Goal: Task Accomplishment & Management: Complete application form

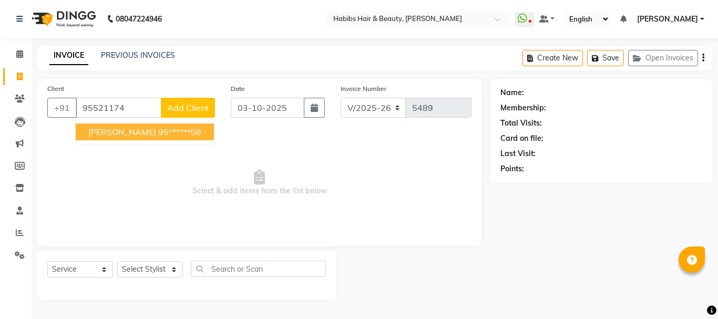
select select "3712"
select select "service"
click at [175, 134] on ngb-highlight "95******08" at bounding box center [179, 132] width 43 height 11
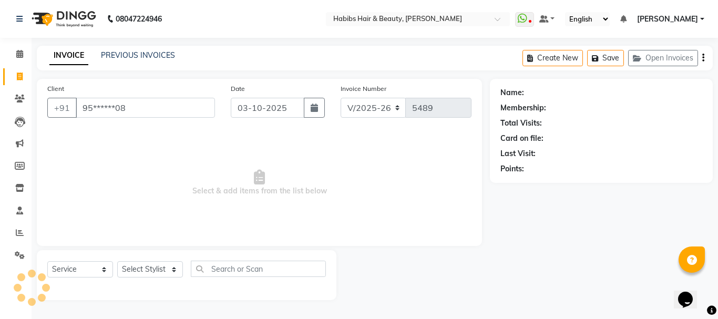
type input "95******08"
select select "1: Object"
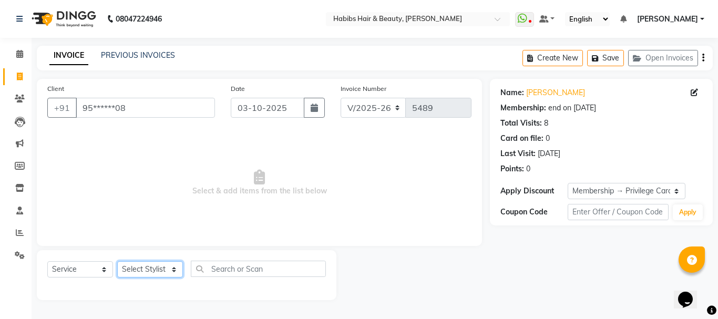
click at [140, 268] on select "Select Stylist Admin Akshay [PERSON_NAME] [PERSON_NAME] Pallavi [PERSON_NAME] […" at bounding box center [150, 269] width 66 height 16
select select "17833"
click at [117, 261] on select "Select Stylist Admin Akshay [PERSON_NAME] [PERSON_NAME] Pallavi [PERSON_NAME] […" at bounding box center [150, 269] width 66 height 16
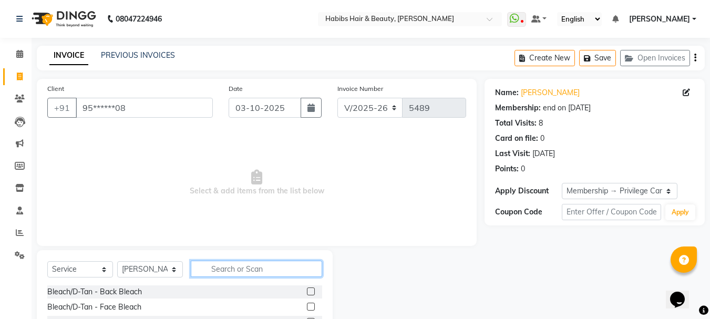
click at [207, 267] on input "text" at bounding box center [256, 269] width 131 height 16
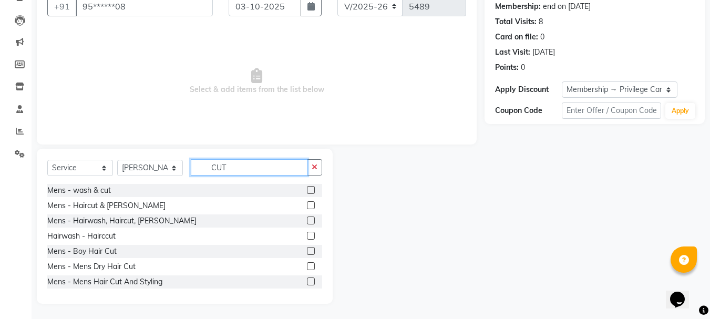
scroll to position [102, 0]
type input "CUT"
click at [307, 222] on label at bounding box center [311, 220] width 8 height 8
click at [307, 222] on input "checkbox" at bounding box center [310, 220] width 7 height 7
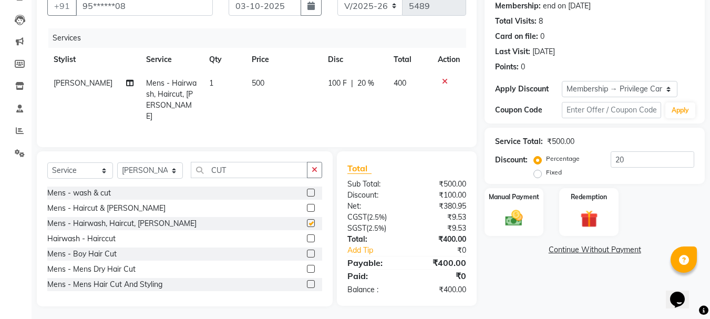
checkbox input "false"
click at [252, 85] on span "500" at bounding box center [258, 82] width 13 height 9
click at [245, 85] on td "1" at bounding box center [224, 100] width 42 height 57
select select "17833"
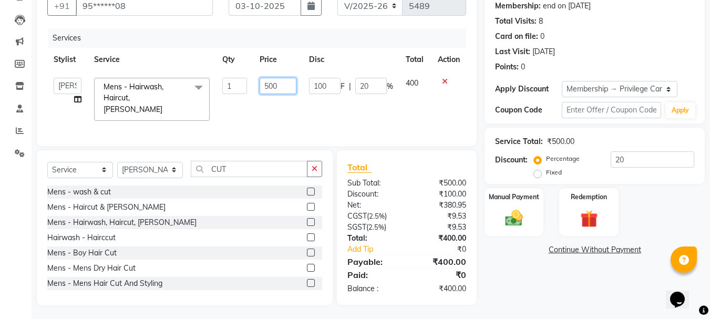
click at [264, 83] on input "500" at bounding box center [278, 86] width 36 height 16
type input "550"
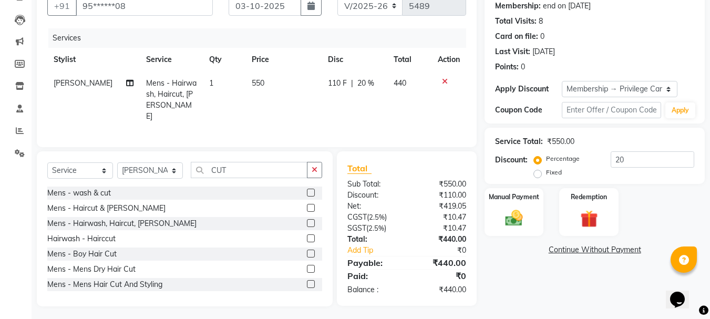
click at [299, 66] on th "Price" at bounding box center [284, 60] width 77 height 24
click at [527, 212] on img at bounding box center [513, 218] width 29 height 21
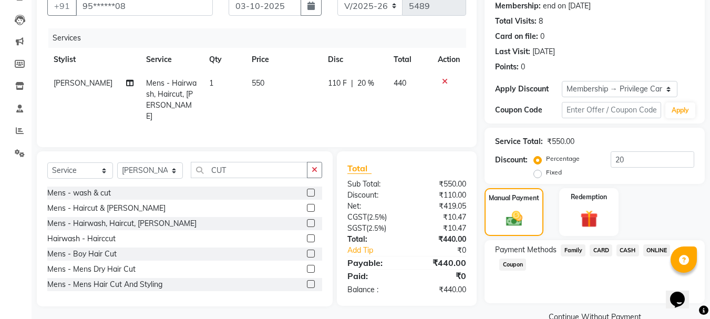
click at [634, 251] on span "CASH" at bounding box center [628, 250] width 23 height 12
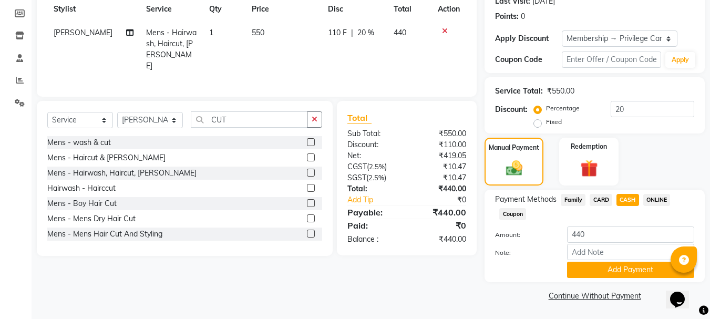
scroll to position [153, 0]
click at [631, 271] on button "Add Payment" at bounding box center [630, 269] width 127 height 16
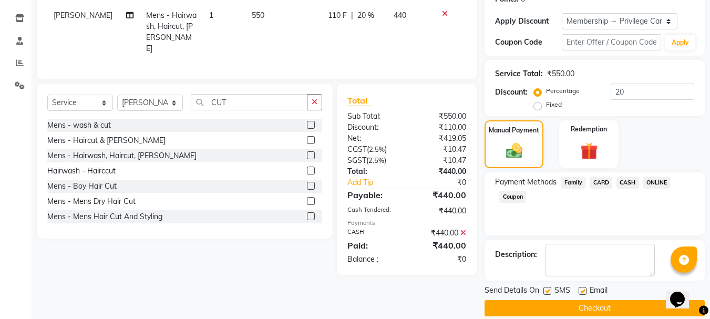
scroll to position [183, 0]
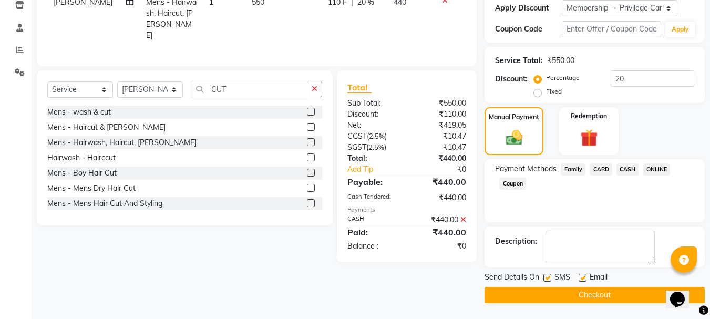
click at [612, 297] on button "Checkout" at bounding box center [595, 295] width 220 height 16
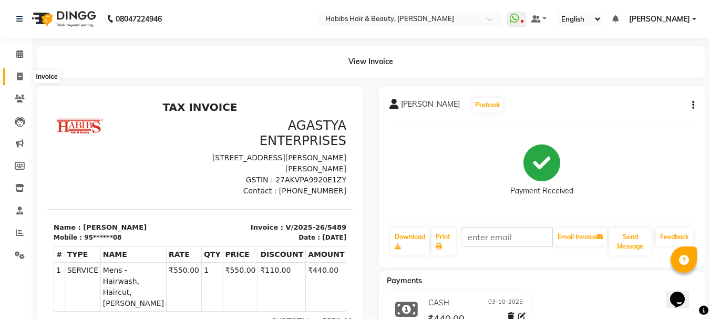
click at [23, 74] on icon at bounding box center [20, 77] width 6 height 8
select select "service"
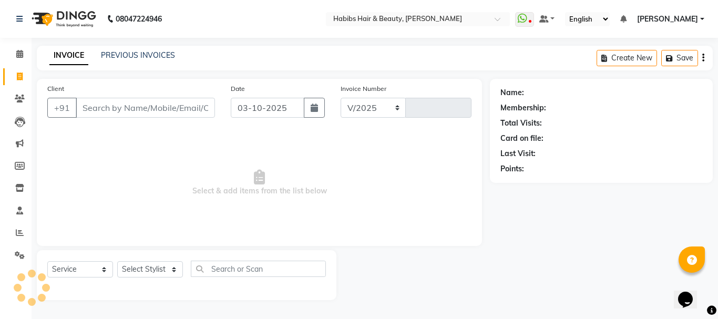
select select "3712"
type input "5490"
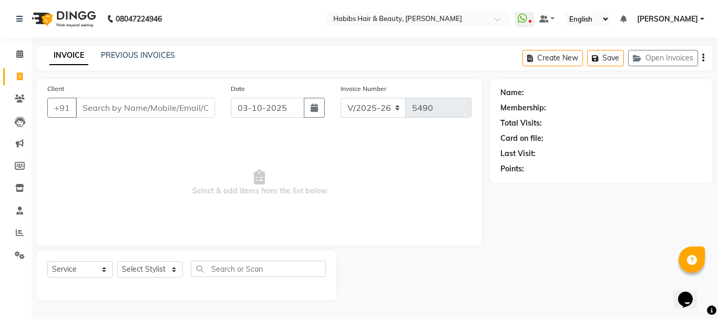
click at [112, 107] on input "Client" at bounding box center [145, 108] width 139 height 20
type input "9699487899"
click at [171, 109] on span "Add Client" at bounding box center [188, 108] width 42 height 11
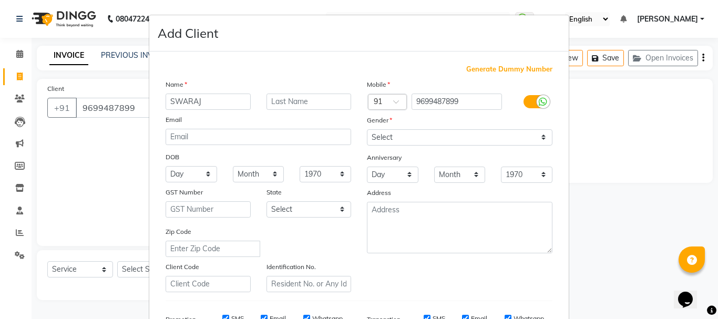
type input "SWARAJ"
click at [425, 135] on select "Select [DEMOGRAPHIC_DATA] [DEMOGRAPHIC_DATA] Other Prefer Not To Say" at bounding box center [460, 137] width 186 height 16
select select "[DEMOGRAPHIC_DATA]"
click at [367, 129] on select "Select [DEMOGRAPHIC_DATA] [DEMOGRAPHIC_DATA] Other Prefer Not To Say" at bounding box center [460, 137] width 186 height 16
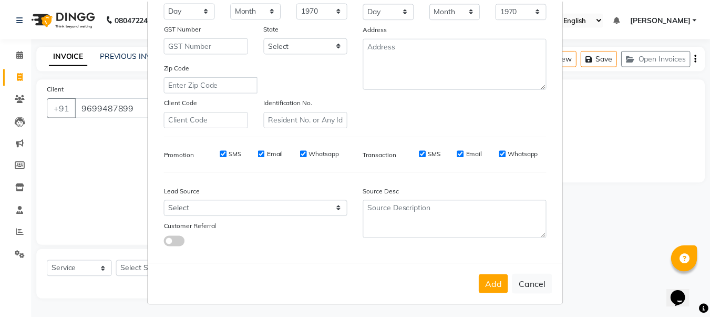
scroll to position [166, 0]
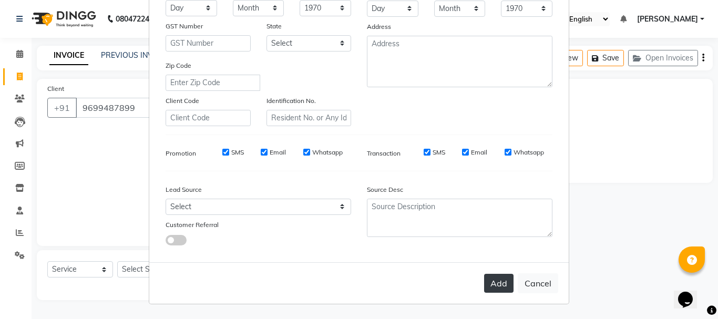
click at [498, 277] on button "Add" at bounding box center [498, 283] width 29 height 19
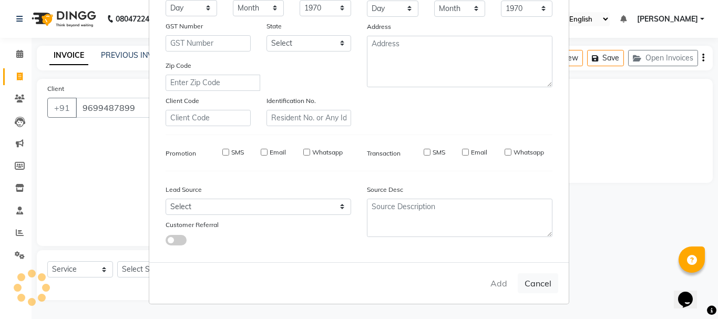
type input "96******99"
select select
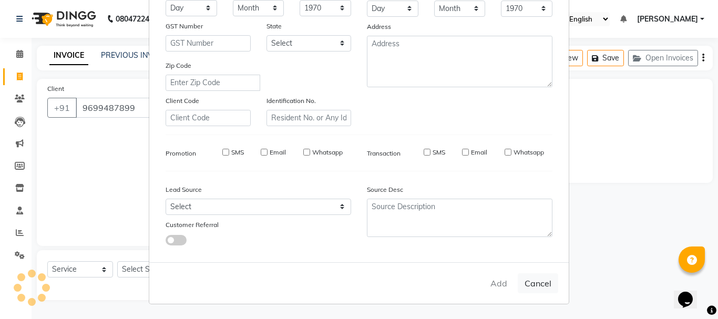
select select
checkbox input "false"
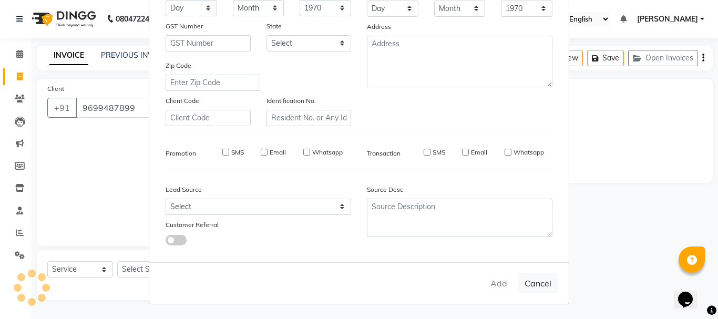
checkbox input "false"
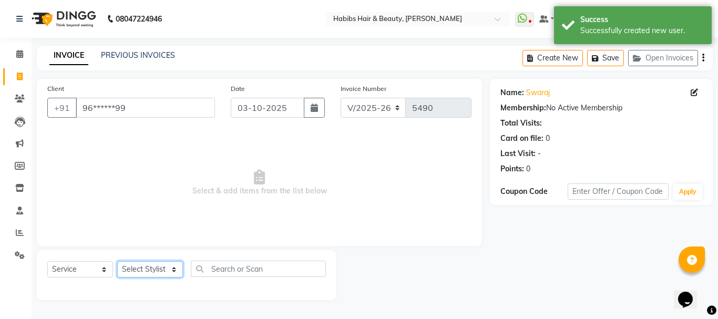
click at [161, 267] on select "Select Stylist Admin Akshay [PERSON_NAME] [PERSON_NAME] Pallavi [PERSON_NAME] […" at bounding box center [150, 269] width 66 height 16
select select "24540"
click at [117, 261] on select "Select Stylist Admin Akshay [PERSON_NAME] [PERSON_NAME] Pallavi [PERSON_NAME] […" at bounding box center [150, 269] width 66 height 16
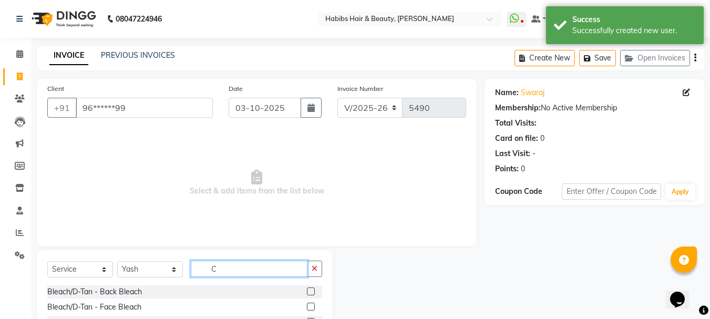
click at [230, 266] on input "C" at bounding box center [249, 269] width 117 height 16
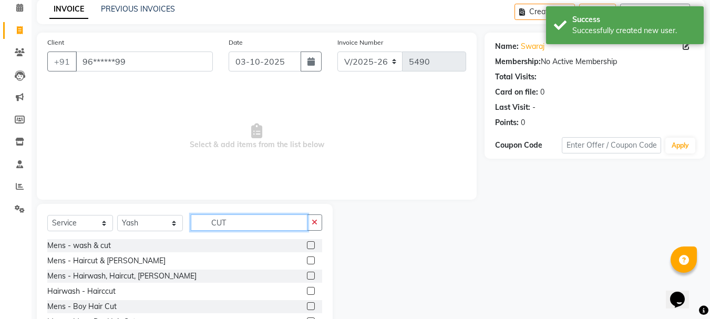
scroll to position [102, 0]
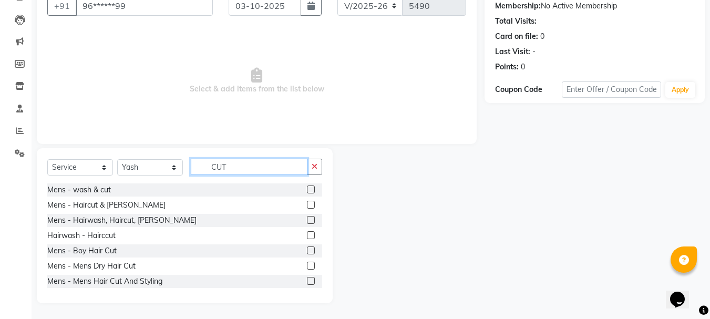
type input "CUT"
click at [307, 266] on label at bounding box center [311, 266] width 8 height 8
click at [307, 266] on input "checkbox" at bounding box center [310, 266] width 7 height 7
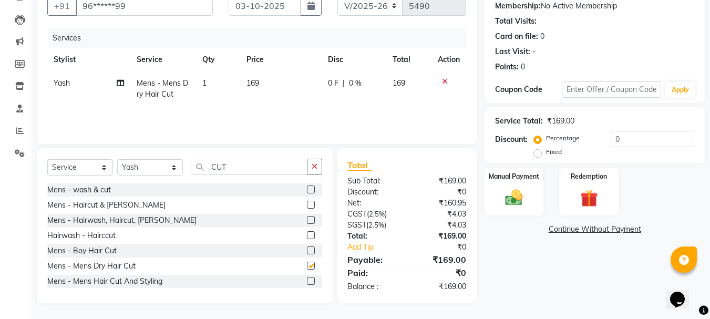
checkbox input "false"
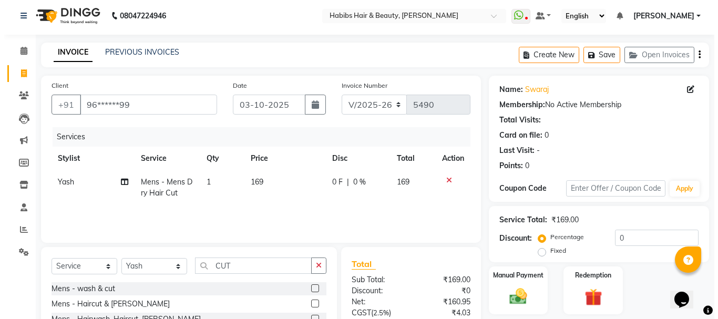
scroll to position [0, 0]
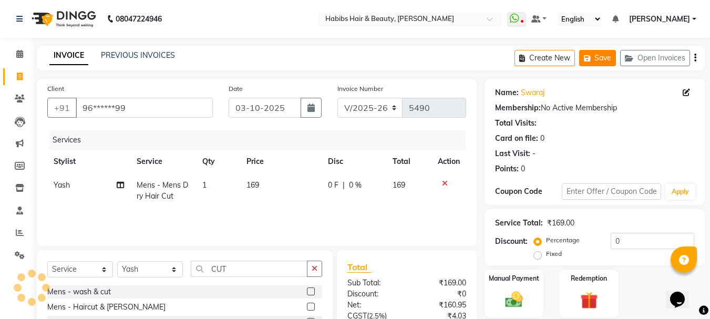
click at [608, 58] on button "Save" at bounding box center [597, 58] width 37 height 16
click at [598, 56] on button "Save" at bounding box center [597, 58] width 37 height 16
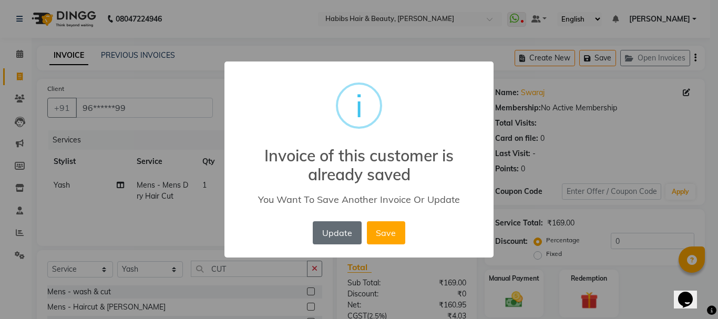
click at [340, 228] on button "Update" at bounding box center [337, 232] width 48 height 23
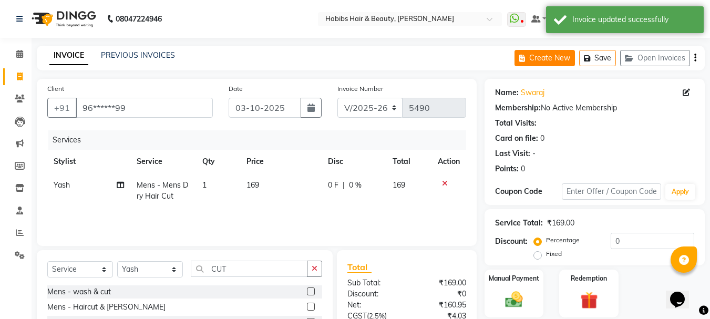
click at [540, 55] on button "Create New" at bounding box center [545, 58] width 60 height 16
select select "service"
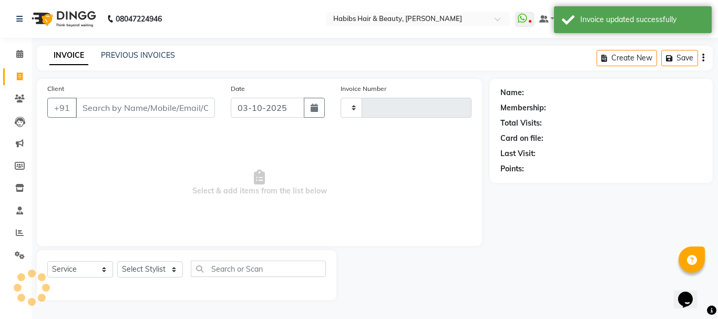
type input "5490"
select select "3712"
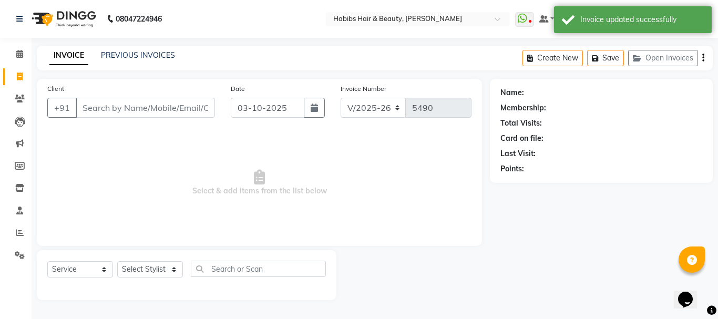
click at [167, 111] on input "Client" at bounding box center [145, 108] width 139 height 20
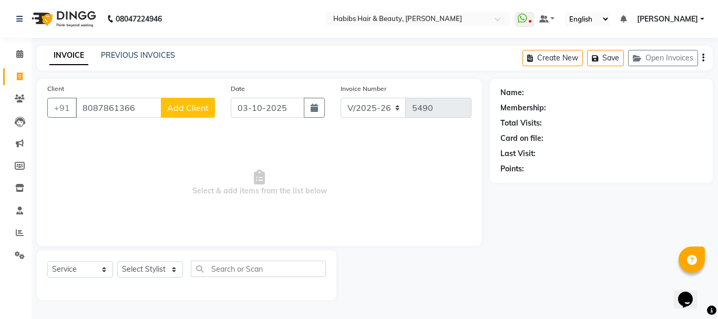
type input "8087861366"
click at [167, 111] on button "Add Client" at bounding box center [188, 108] width 54 height 20
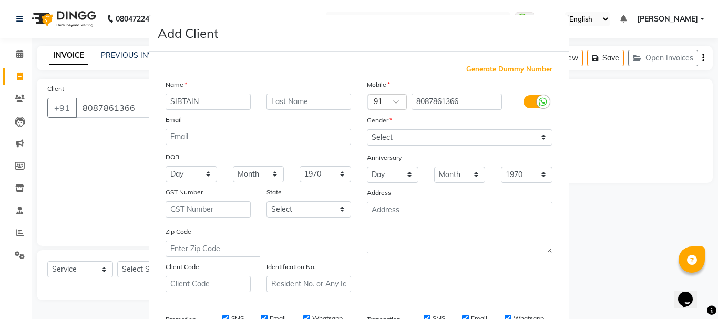
type input "SIBTAIN"
click at [412, 131] on select "Select [DEMOGRAPHIC_DATA] [DEMOGRAPHIC_DATA] Other Prefer Not To Say" at bounding box center [460, 137] width 186 height 16
select select "[DEMOGRAPHIC_DATA]"
click at [367, 129] on select "Select [DEMOGRAPHIC_DATA] [DEMOGRAPHIC_DATA] Other Prefer Not To Say" at bounding box center [460, 137] width 186 height 16
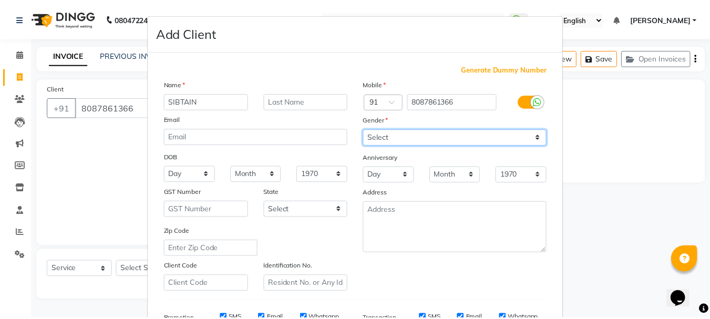
scroll to position [166, 0]
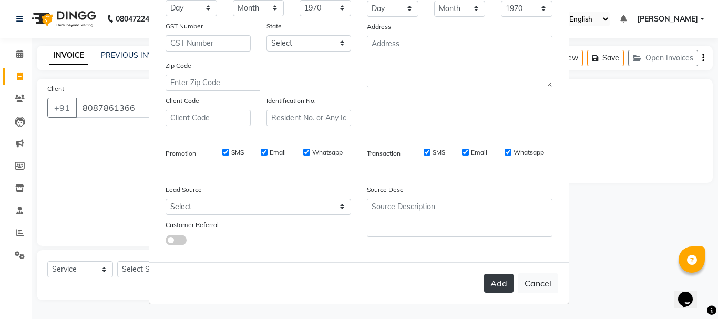
click at [500, 280] on button "Add" at bounding box center [498, 283] width 29 height 19
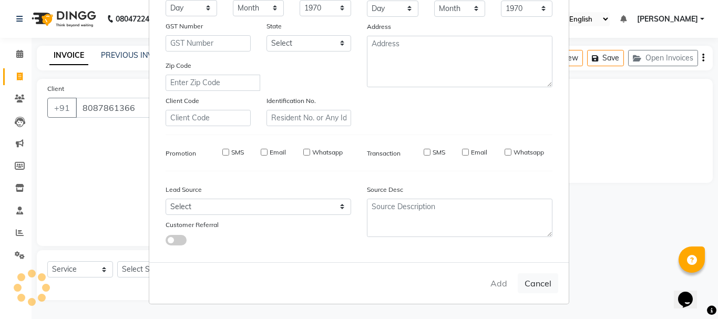
type input "80******66"
select select
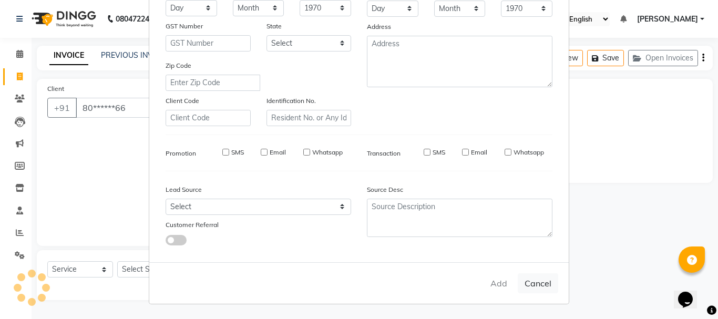
select select
checkbox input "false"
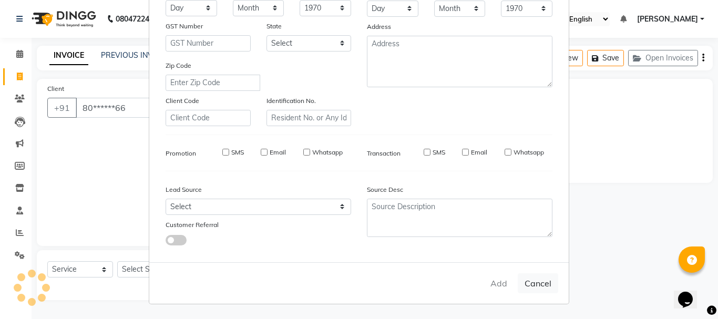
checkbox input "false"
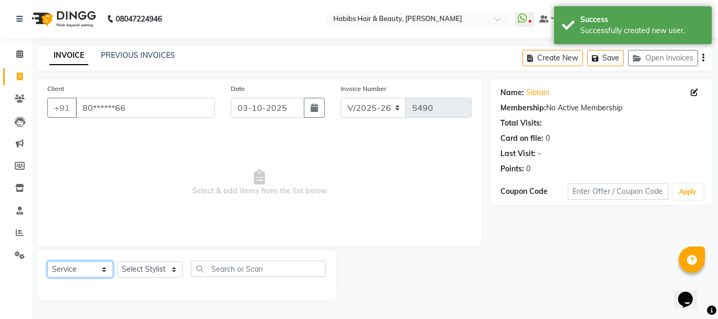
click at [62, 269] on select "Select Service Product Membership Package Voucher Prepaid Gift Card" at bounding box center [80, 269] width 66 height 16
select select "membership"
click at [47, 261] on select "Select Service Product Membership Package Voucher Prepaid Gift Card" at bounding box center [80, 269] width 66 height 16
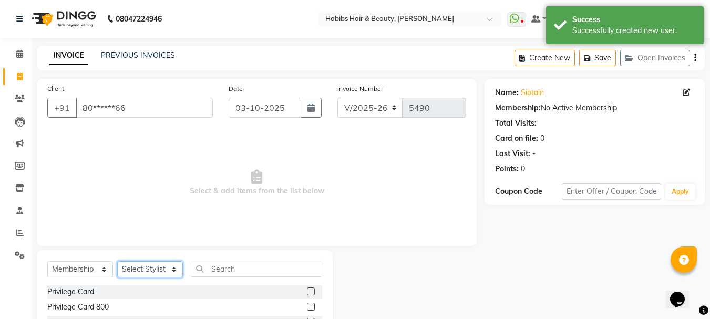
click at [159, 268] on select "Select Stylist Admin Akshay [PERSON_NAME] [PERSON_NAME] Pallavi [PERSON_NAME] […" at bounding box center [150, 269] width 66 height 16
select select "91170"
click at [117, 261] on select "Select Stylist Admin Akshay [PERSON_NAME] [PERSON_NAME] Pallavi [PERSON_NAME] […" at bounding box center [150, 269] width 66 height 16
click at [307, 307] on label at bounding box center [311, 307] width 8 height 8
click at [307, 307] on input "checkbox" at bounding box center [310, 307] width 7 height 7
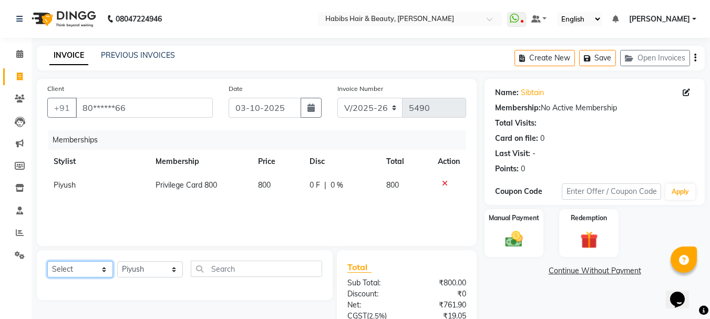
click at [86, 274] on select "Select Service Product Package Voucher Prepaid Gift Card" at bounding box center [80, 269] width 66 height 16
select select "service"
click at [47, 261] on select "Select Service Product Package Voucher Prepaid Gift Card" at bounding box center [80, 269] width 66 height 16
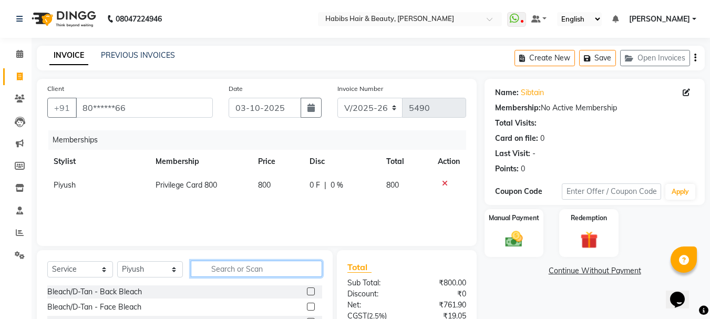
click at [233, 272] on input "text" at bounding box center [256, 269] width 131 height 16
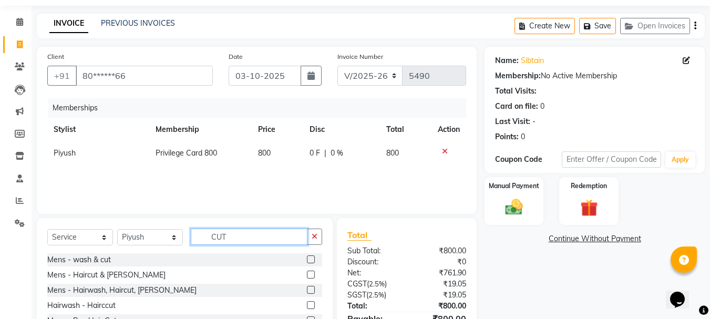
scroll to position [102, 0]
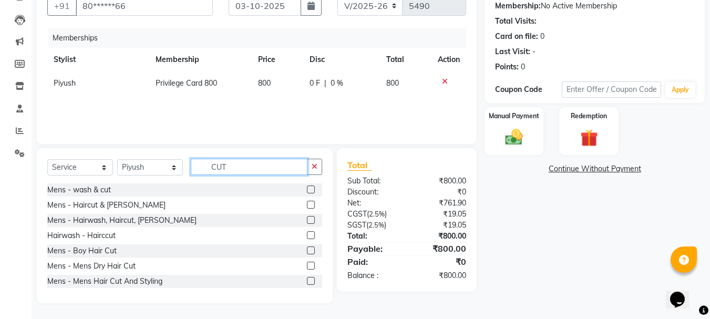
type input "CUT"
click at [307, 270] on div at bounding box center [310, 267] width 7 height 11
click at [307, 267] on label at bounding box center [311, 266] width 8 height 8
click at [307, 267] on input "checkbox" at bounding box center [310, 266] width 7 height 7
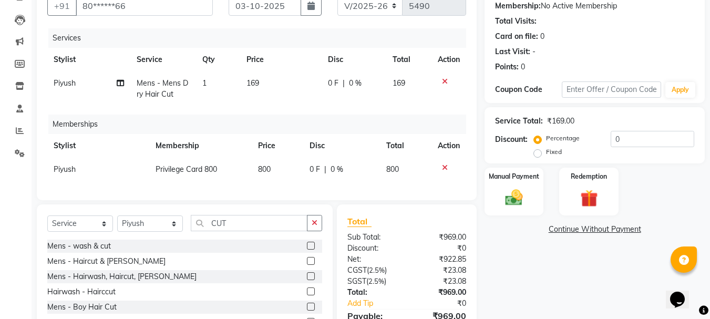
checkbox input "false"
click at [259, 93] on td "169" at bounding box center [280, 89] width 81 height 35
select select "91170"
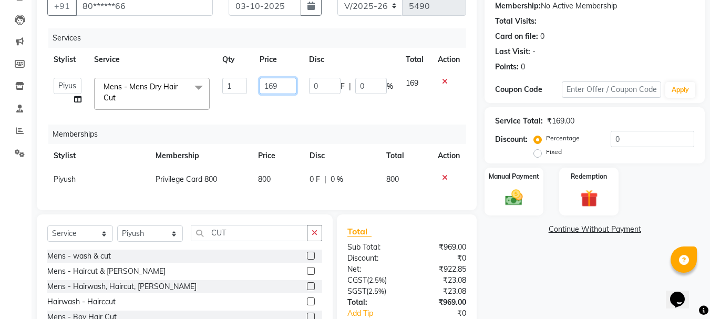
click at [263, 89] on input "169" at bounding box center [278, 86] width 36 height 16
type input "250"
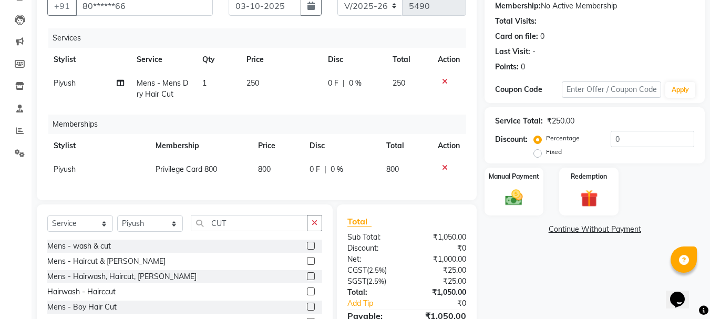
click at [305, 60] on tr "Stylist Service Qty Price Disc Total Action" at bounding box center [256, 60] width 419 height 24
click at [532, 194] on div "Manual Payment" at bounding box center [515, 192] width 62 height 50
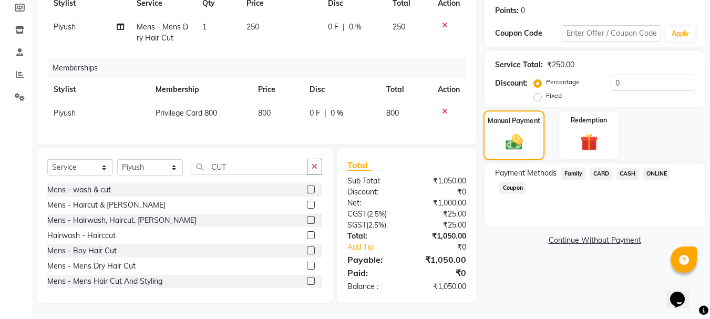
scroll to position [166, 0]
click at [648, 168] on span "ONLINE" at bounding box center [657, 174] width 27 height 12
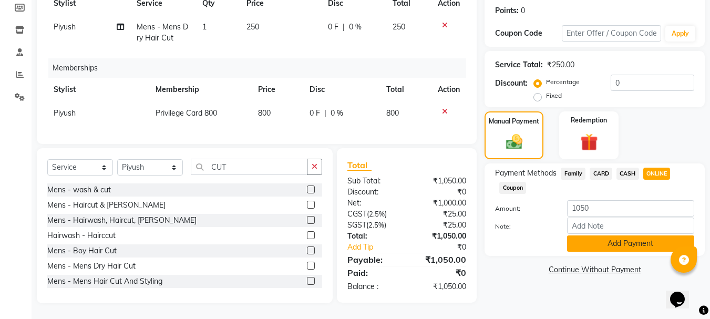
click at [603, 236] on button "Add Payment" at bounding box center [630, 244] width 127 height 16
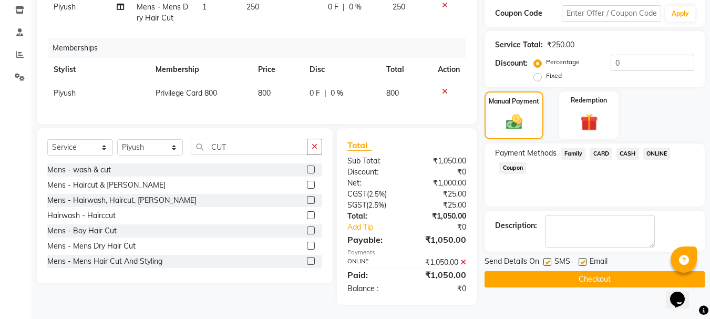
scroll to position [188, 0]
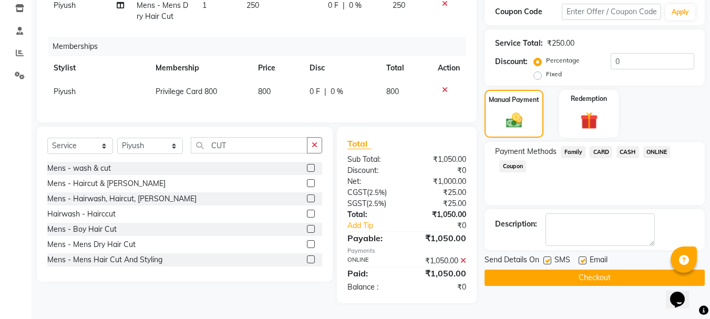
click at [582, 270] on button "Checkout" at bounding box center [595, 278] width 220 height 16
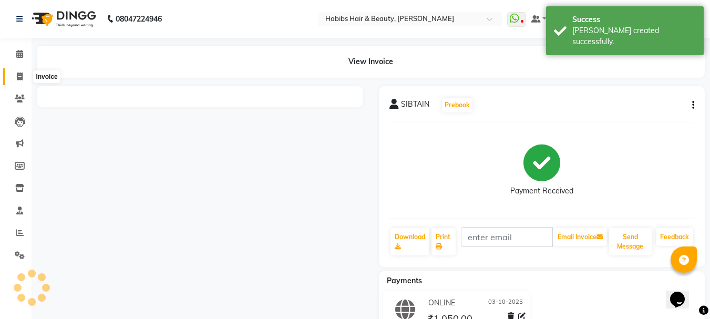
click at [16, 75] on span at bounding box center [20, 77] width 18 height 12
select select "service"
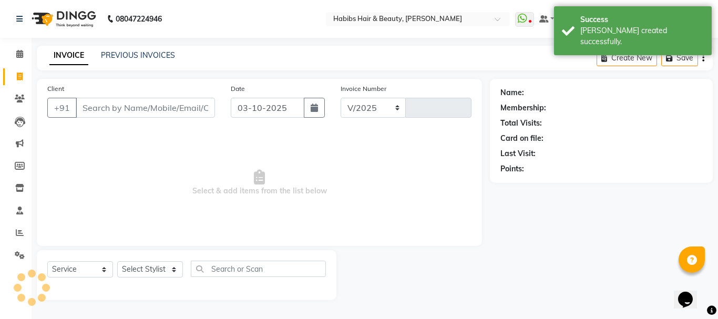
select select "3712"
type input "5491"
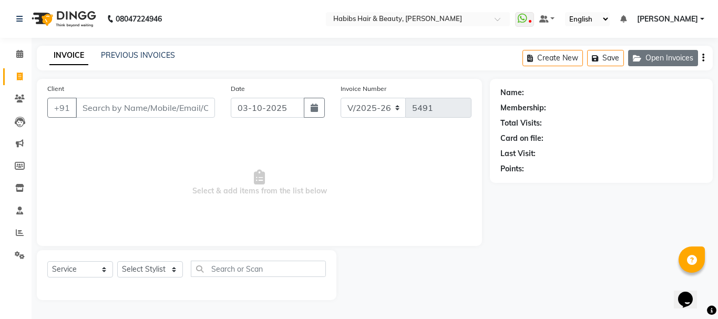
click at [665, 54] on button "Open Invoices" at bounding box center [663, 58] width 70 height 16
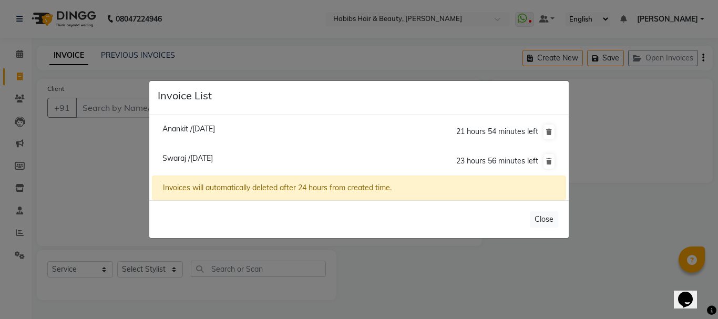
click at [94, 145] on ngb-modal-window "Invoice List Anankit /[DATE] 21 hours 54 minutes left [GEOGRAPHIC_DATA] /[DATE]…" at bounding box center [359, 159] width 718 height 319
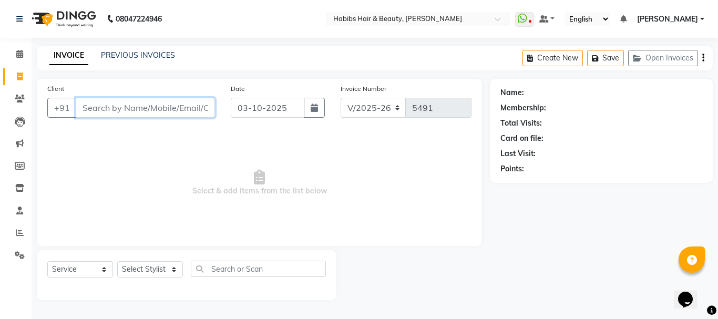
click at [125, 108] on input "Client" at bounding box center [145, 108] width 139 height 20
click at [126, 108] on input "Client" at bounding box center [145, 108] width 139 height 20
click at [136, 107] on input "Client" at bounding box center [145, 108] width 139 height 20
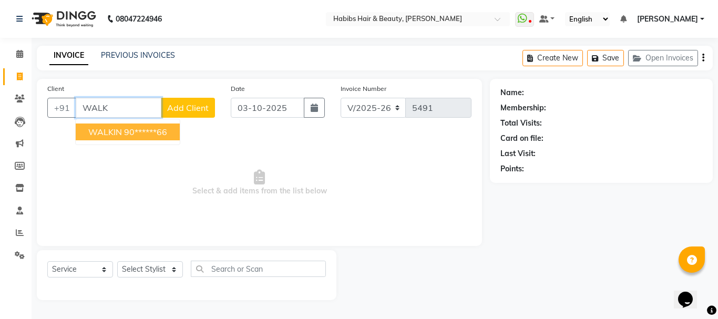
click at [136, 128] on ngb-highlight "90******66" at bounding box center [145, 132] width 43 height 11
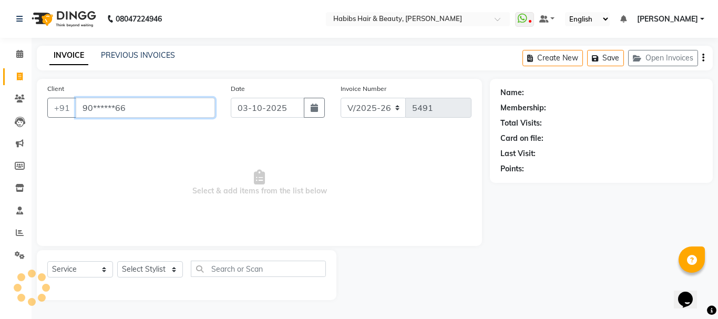
type input "90******66"
click at [154, 269] on select "Select Stylist Admin Akshay [PERSON_NAME] [PERSON_NAME] Pallavi [PERSON_NAME] […" at bounding box center [150, 269] width 66 height 16
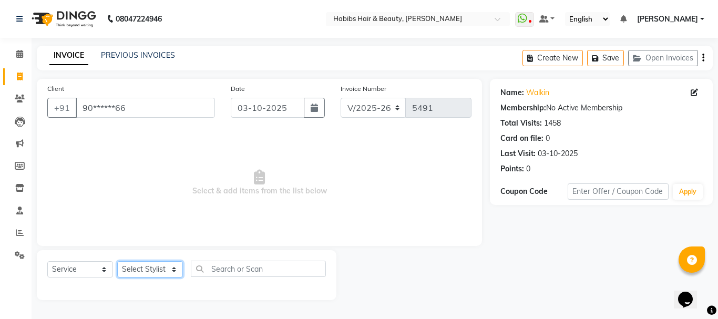
select select "23452"
click at [117, 261] on select "Select Stylist Admin Akshay [PERSON_NAME] [PERSON_NAME] Pallavi [PERSON_NAME] […" at bounding box center [150, 269] width 66 height 16
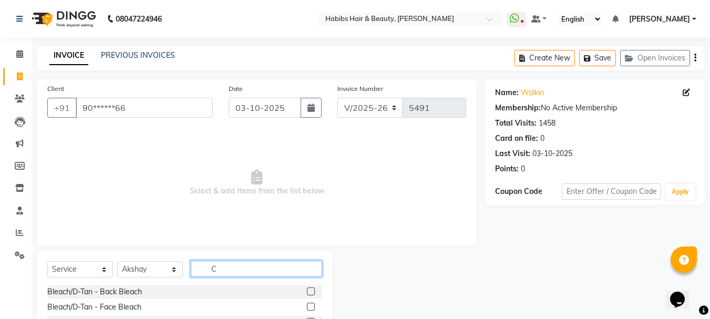
click at [208, 268] on input "C" at bounding box center [256, 269] width 131 height 16
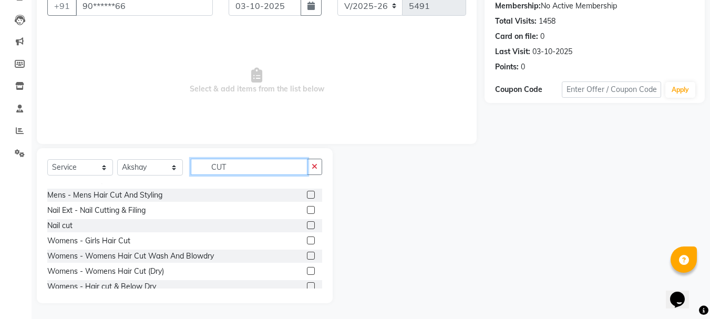
scroll to position [93, 0]
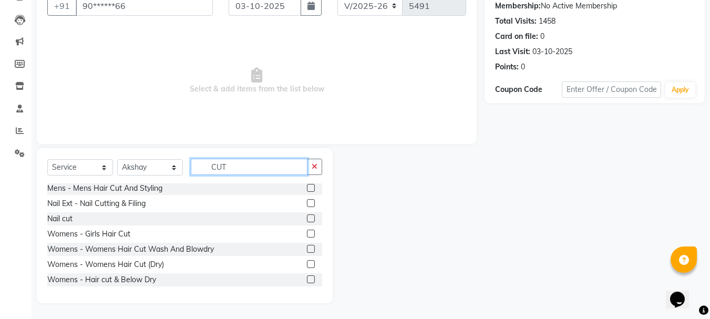
type input "CUT"
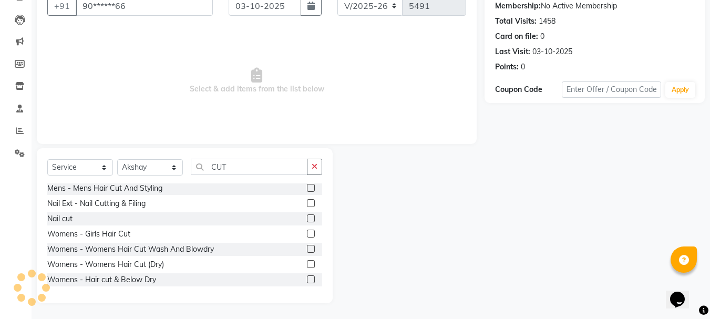
click at [307, 262] on label at bounding box center [311, 264] width 8 height 8
click at [307, 262] on input "checkbox" at bounding box center [310, 264] width 7 height 7
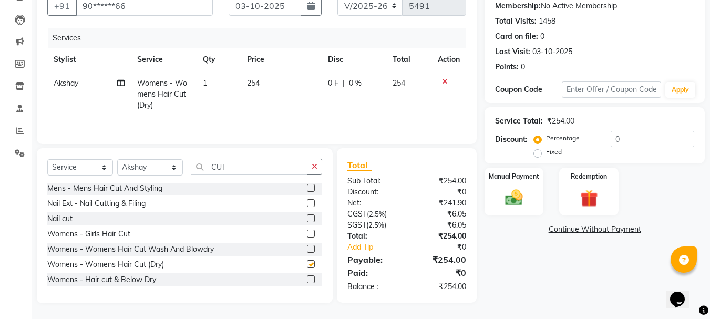
checkbox input "false"
click at [256, 84] on span "254" at bounding box center [253, 82] width 13 height 9
select select "23452"
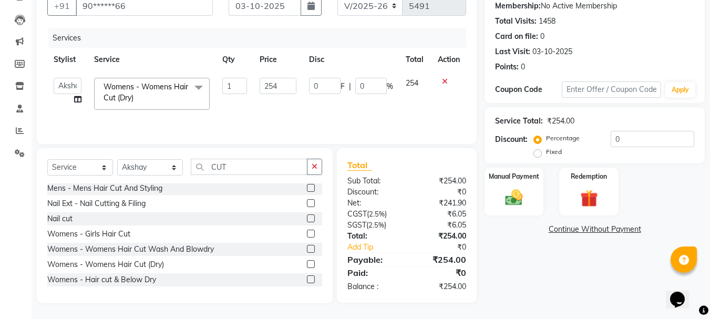
click at [256, 84] on td "254" at bounding box center [277, 94] width 49 height 45
click at [269, 86] on input "254" at bounding box center [278, 86] width 36 height 16
type input "350"
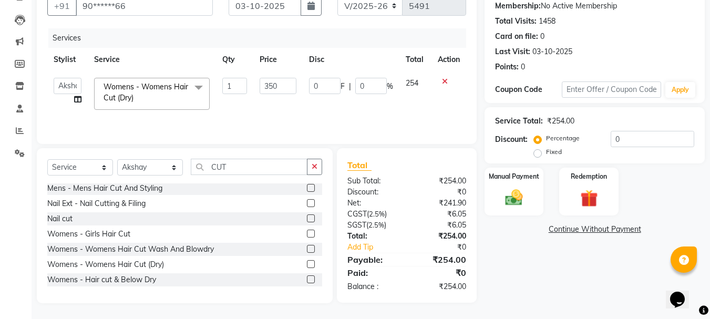
click at [303, 59] on tr "Stylist Service Qty Price Disc Total Action" at bounding box center [256, 60] width 419 height 24
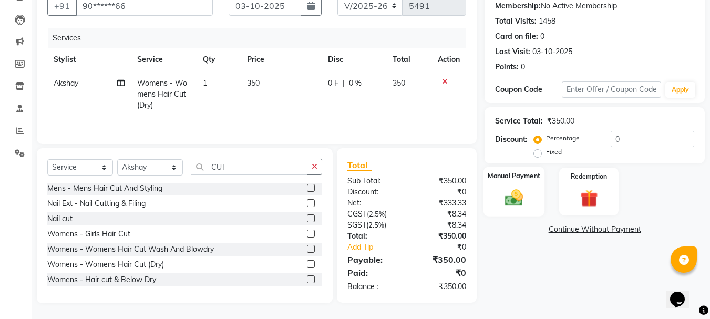
click at [508, 200] on img at bounding box center [513, 197] width 29 height 21
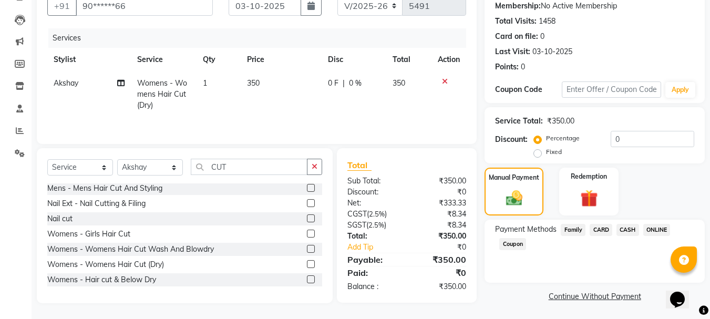
click at [629, 228] on span "CASH" at bounding box center [628, 230] width 23 height 12
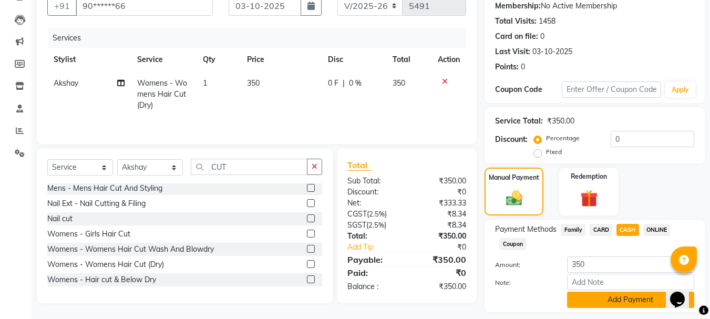
click at [627, 300] on button "Add Payment" at bounding box center [630, 300] width 127 height 16
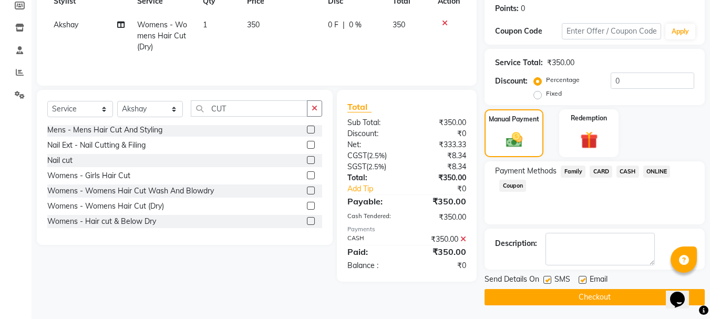
scroll to position [162, 0]
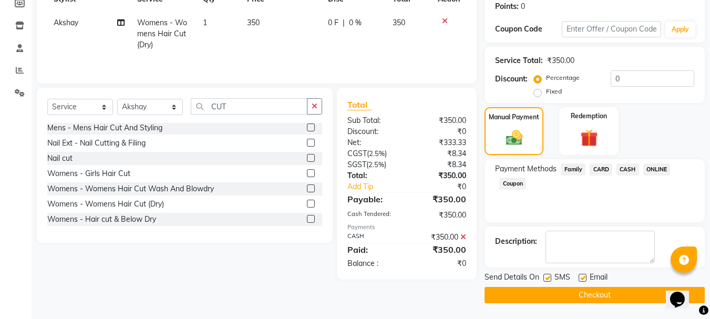
click at [613, 297] on button "Checkout" at bounding box center [595, 295] width 220 height 16
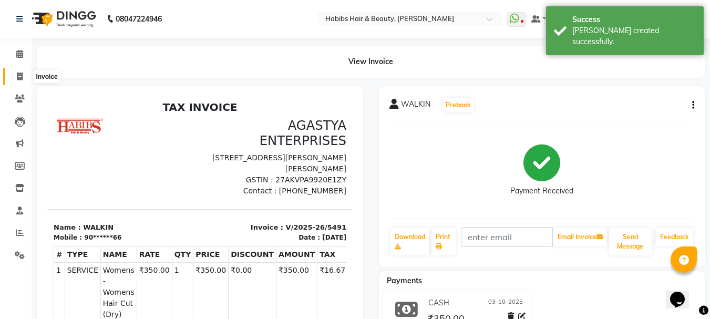
click at [23, 81] on span at bounding box center [20, 77] width 18 height 12
select select "service"
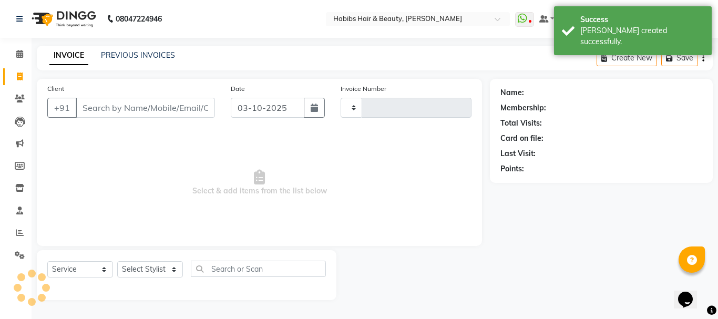
type input "5492"
select select "3712"
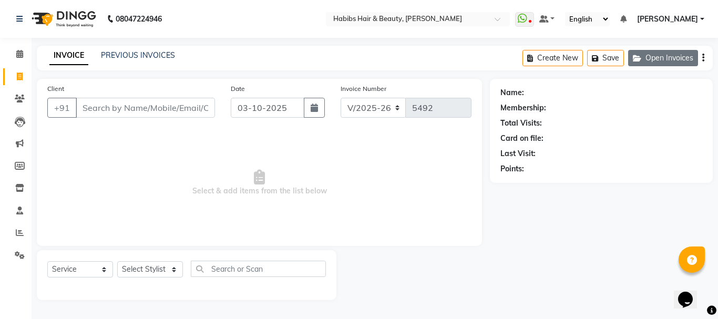
click at [639, 55] on icon "button" at bounding box center [639, 58] width 13 height 7
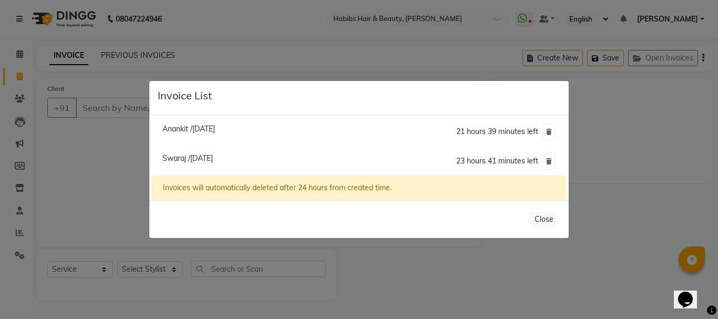
click at [213, 154] on span "Swaraj /[DATE]" at bounding box center [187, 158] width 50 height 9
type input "96******99"
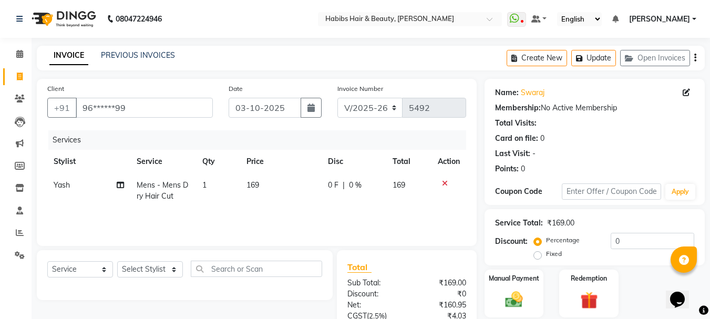
click at [259, 180] on td "169" at bounding box center [280, 191] width 81 height 35
select select "24540"
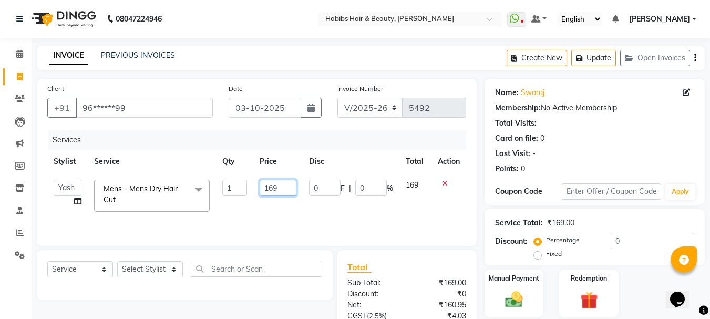
click at [268, 188] on input "169" at bounding box center [278, 188] width 36 height 16
type input "350"
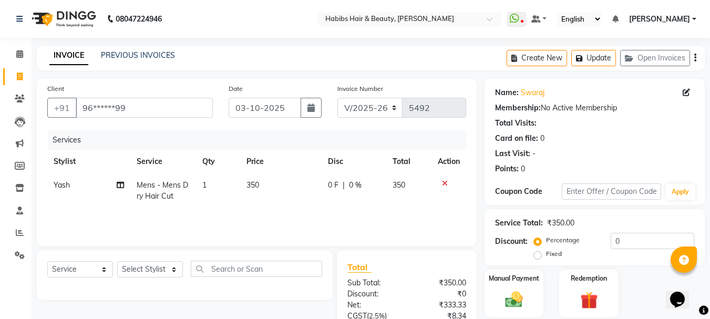
click at [317, 160] on tr "Stylist Service Qty Price Disc Total Action" at bounding box center [256, 162] width 419 height 24
click at [488, 281] on label "Manual Payment" at bounding box center [514, 278] width 53 height 10
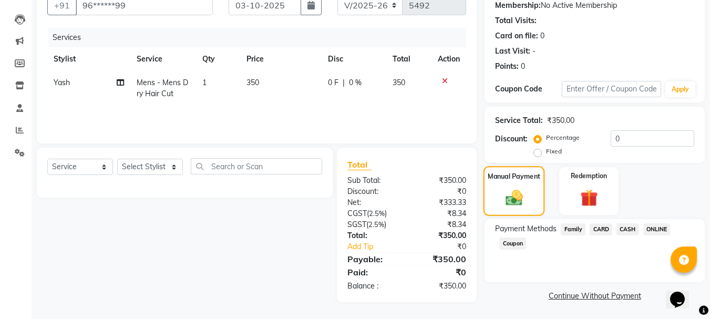
scroll to position [103, 0]
click at [624, 229] on span "CASH" at bounding box center [628, 229] width 23 height 12
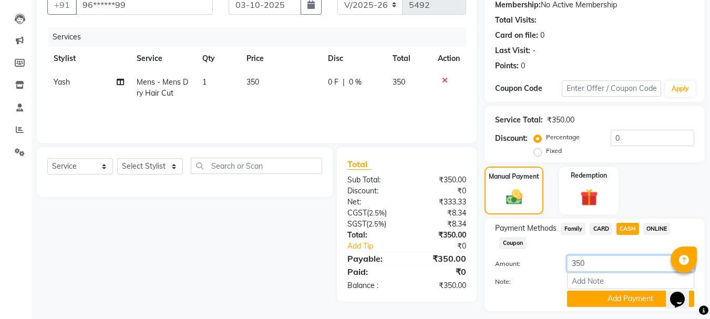
click at [580, 256] on input "350" at bounding box center [630, 264] width 127 height 16
type input "330"
click at [636, 291] on button "Add Payment" at bounding box center [630, 299] width 127 height 16
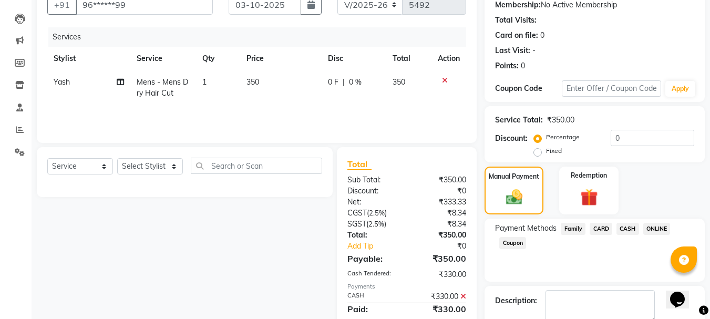
click at [656, 230] on span "ONLINE" at bounding box center [657, 229] width 27 height 12
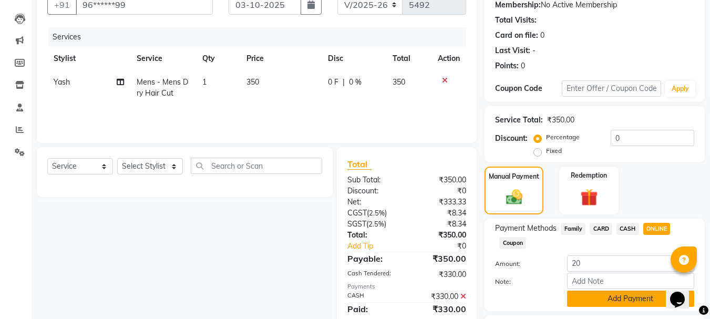
click at [612, 300] on button "Add Payment" at bounding box center [630, 299] width 127 height 16
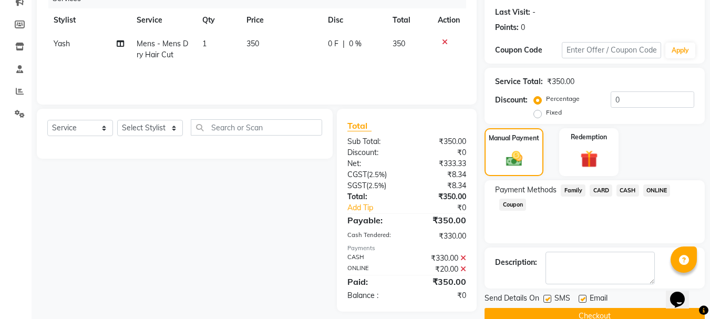
scroll to position [162, 0]
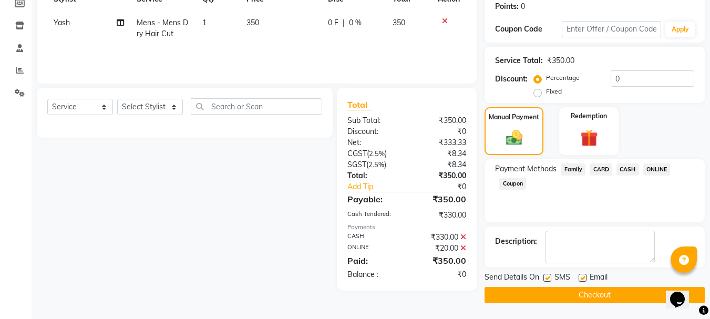
click at [603, 301] on button "Checkout" at bounding box center [595, 295] width 220 height 16
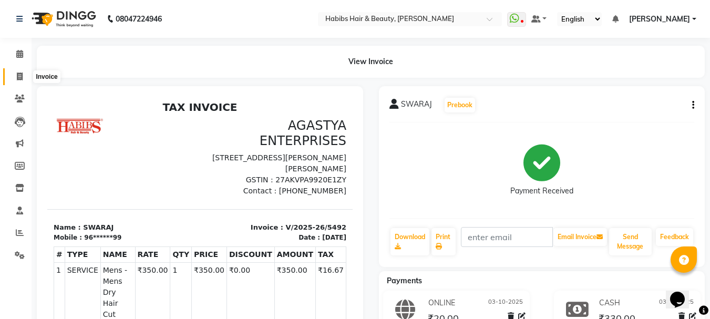
click at [16, 79] on span at bounding box center [20, 77] width 18 height 12
select select "service"
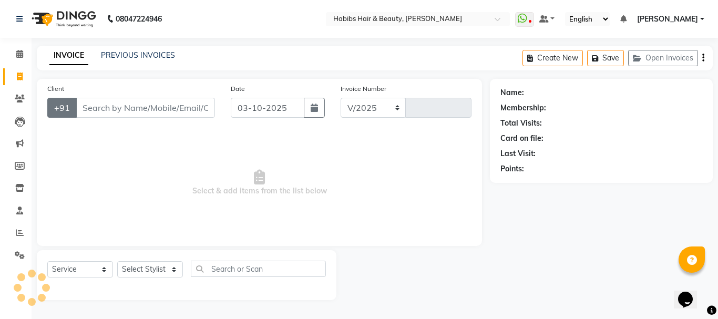
select select "3712"
type input "5493"
click at [96, 105] on input "Client" at bounding box center [145, 108] width 139 height 20
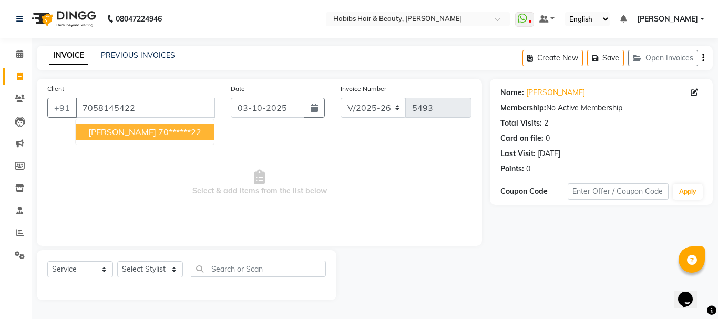
click at [114, 136] on span "[PERSON_NAME]" at bounding box center [122, 132] width 68 height 11
type input "70******22"
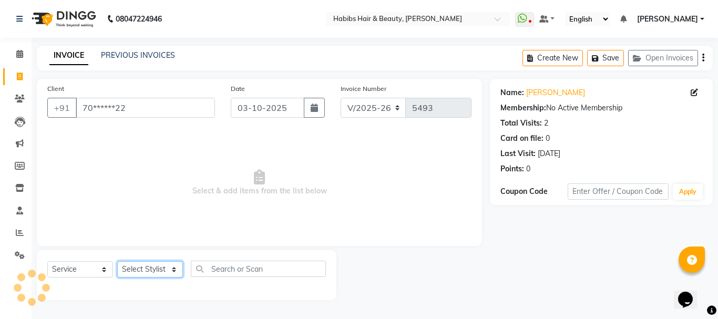
click at [134, 270] on select "Select Stylist Admin Akshay [PERSON_NAME] [PERSON_NAME] Pallavi [PERSON_NAME] […" at bounding box center [150, 269] width 66 height 16
select select "53779"
click at [117, 261] on select "Select Stylist Admin Akshay [PERSON_NAME] [PERSON_NAME] Pallavi [PERSON_NAME] […" at bounding box center [150, 269] width 66 height 16
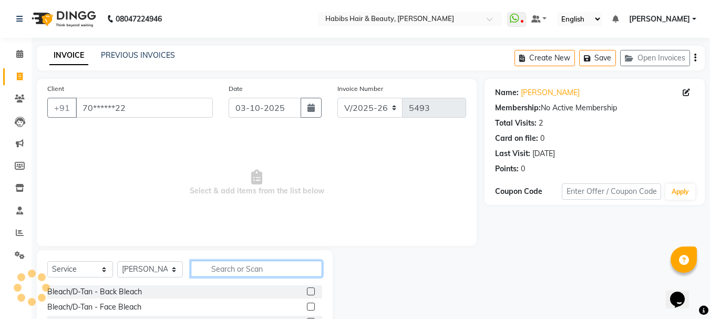
click at [238, 272] on input "text" at bounding box center [256, 269] width 131 height 16
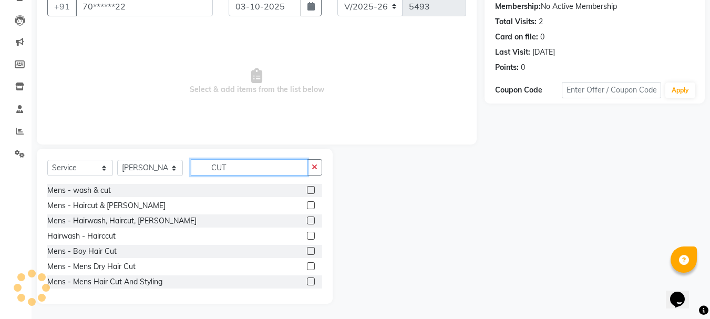
scroll to position [102, 0]
type input "CUT"
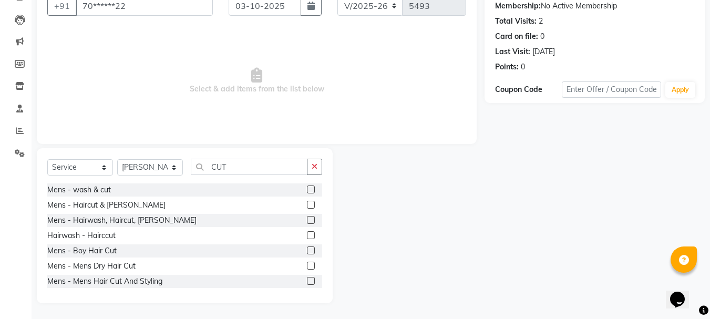
click at [307, 220] on label at bounding box center [311, 220] width 8 height 8
click at [307, 220] on input "checkbox" at bounding box center [310, 220] width 7 height 7
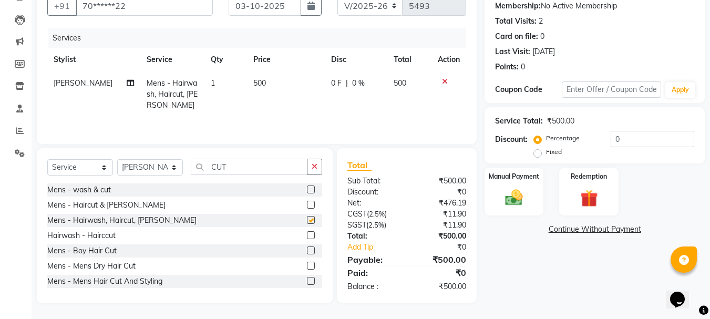
checkbox input "false"
click at [259, 86] on span "500" at bounding box center [259, 82] width 13 height 9
click at [259, 86] on td "500" at bounding box center [286, 95] width 78 height 46
select select "53779"
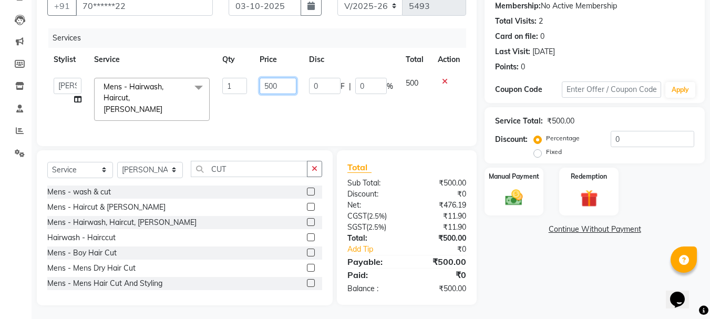
click at [266, 87] on input "500" at bounding box center [278, 86] width 36 height 16
type input "550"
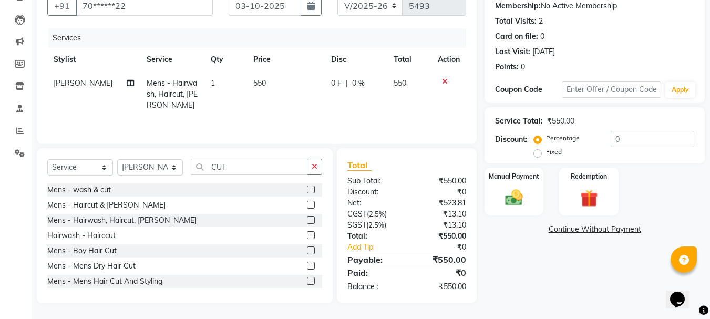
click at [319, 47] on div "Services" at bounding box center [261, 37] width 426 height 19
click at [504, 189] on img at bounding box center [513, 197] width 29 height 21
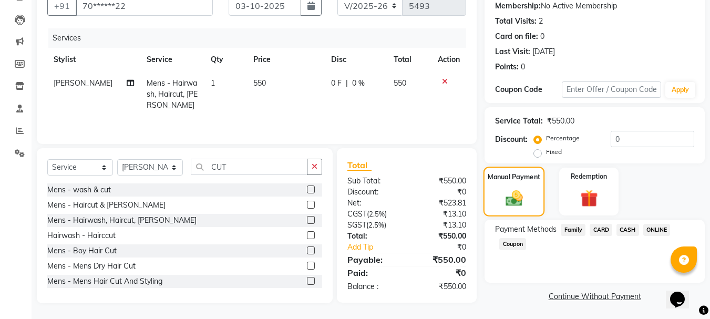
scroll to position [103, 0]
click at [649, 226] on span "ONLINE" at bounding box center [657, 229] width 27 height 12
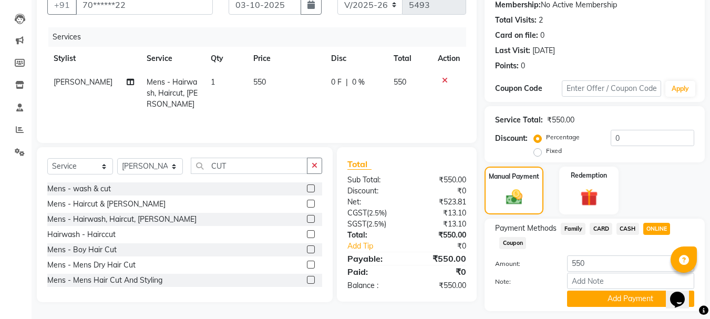
scroll to position [132, 0]
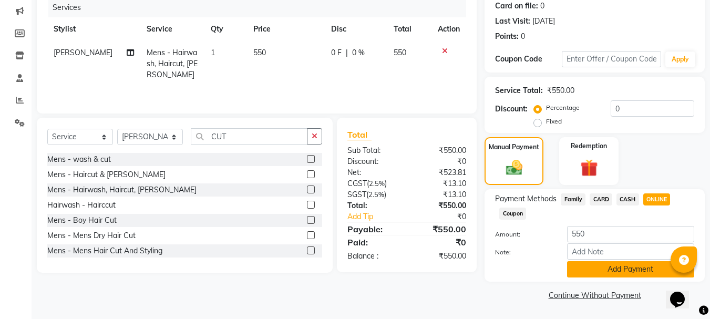
click at [635, 262] on button "Add Payment" at bounding box center [630, 269] width 127 height 16
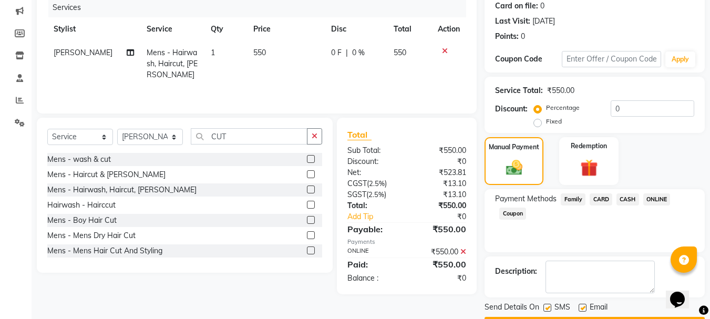
scroll to position [162, 0]
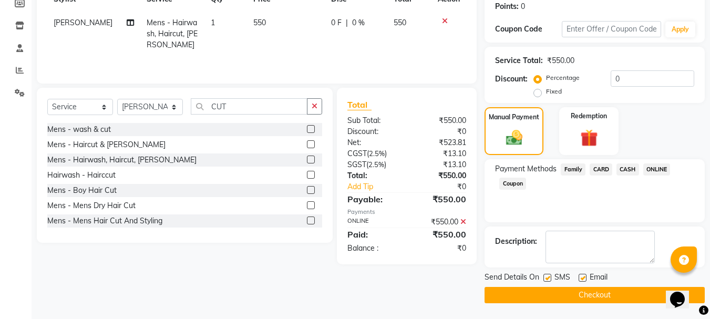
click at [608, 291] on button "Checkout" at bounding box center [595, 295] width 220 height 16
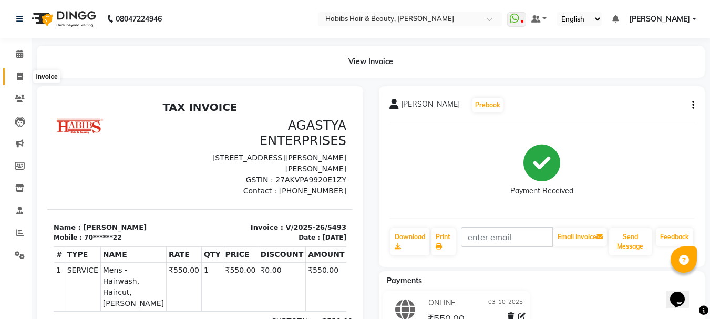
click at [23, 75] on icon at bounding box center [20, 77] width 6 height 8
select select "service"
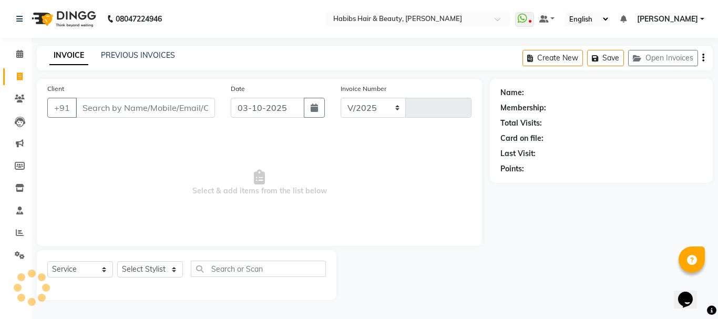
select select "3712"
type input "5494"
click at [106, 109] on input "Client" at bounding box center [145, 108] width 139 height 20
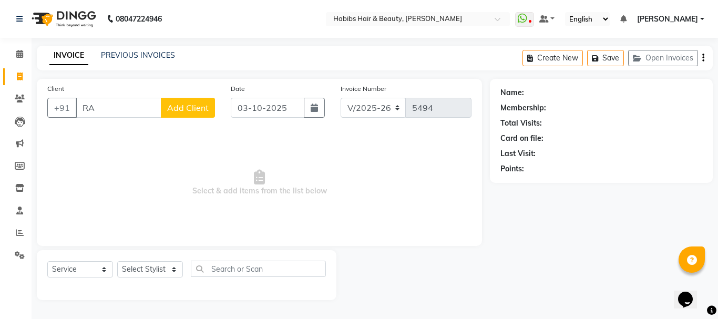
type input "R"
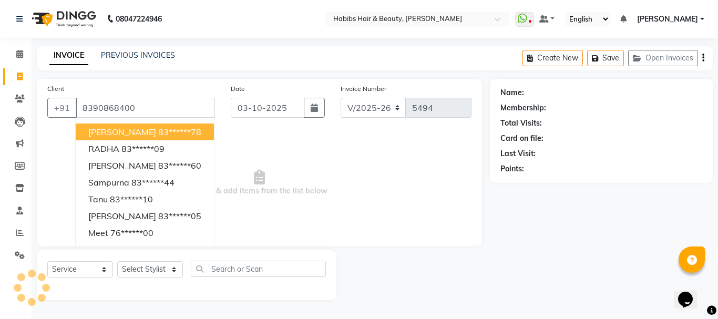
type input "8390868400"
select select "1: Object"
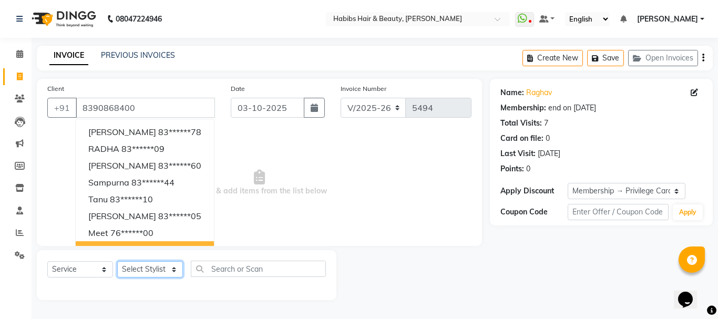
click at [135, 266] on select "Select Stylist Admin Akshay [PERSON_NAME] [PERSON_NAME] Pallavi [PERSON_NAME] […" at bounding box center [150, 269] width 66 height 16
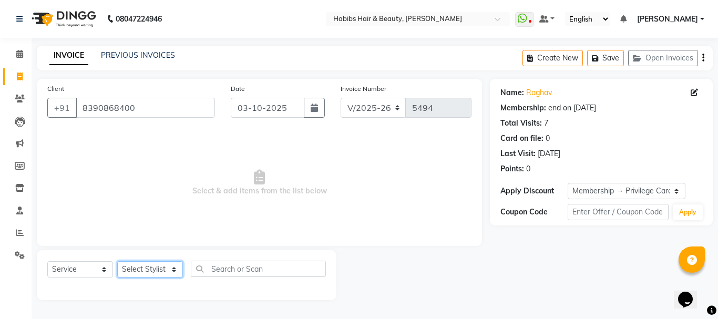
select select "23452"
click at [117, 261] on select "Select Stylist Admin Akshay [PERSON_NAME] [PERSON_NAME] Pallavi [PERSON_NAME] […" at bounding box center [150, 269] width 66 height 16
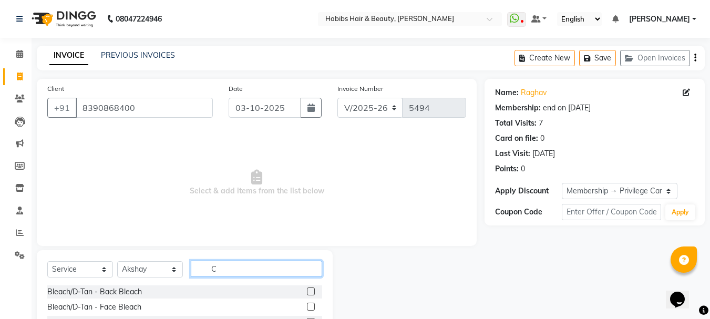
click at [206, 270] on input "C" at bounding box center [256, 269] width 131 height 16
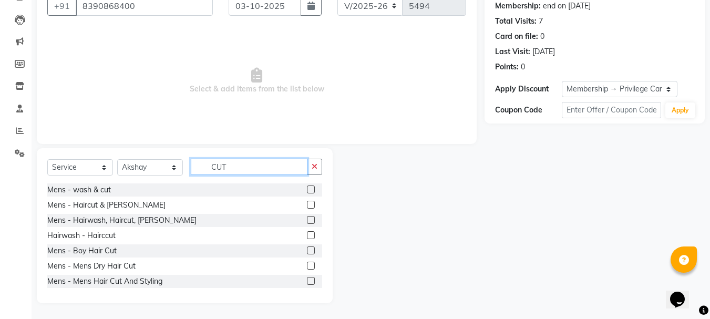
scroll to position [93, 0]
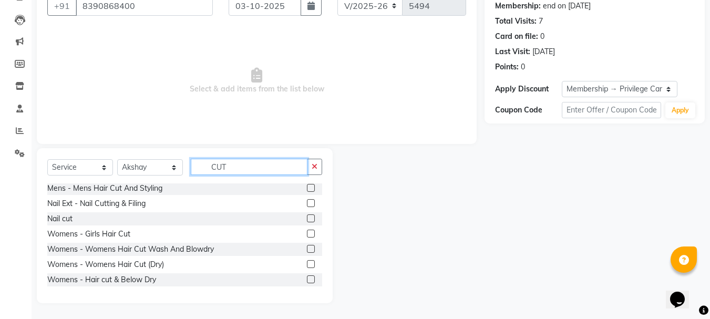
type input "CUT"
click at [307, 251] on label at bounding box center [311, 249] width 8 height 8
click at [307, 251] on input "checkbox" at bounding box center [310, 249] width 7 height 7
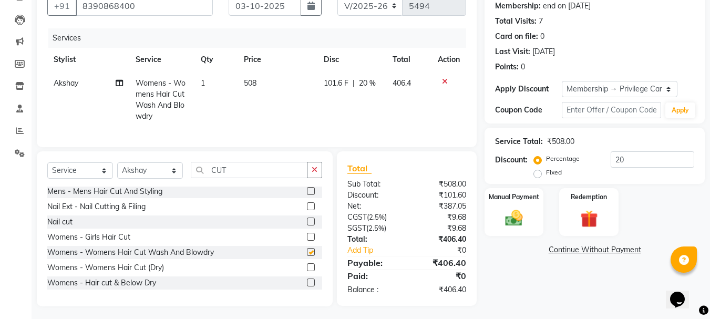
checkbox input "false"
click at [140, 179] on select "Select Stylist Admin Akshay [PERSON_NAME] [PERSON_NAME] Pallavi [PERSON_NAME] […" at bounding box center [150, 170] width 66 height 16
select select "17833"
click at [117, 170] on select "Select Stylist Admin Akshay [PERSON_NAME] [PERSON_NAME] Pallavi [PERSON_NAME] […" at bounding box center [150, 170] width 66 height 16
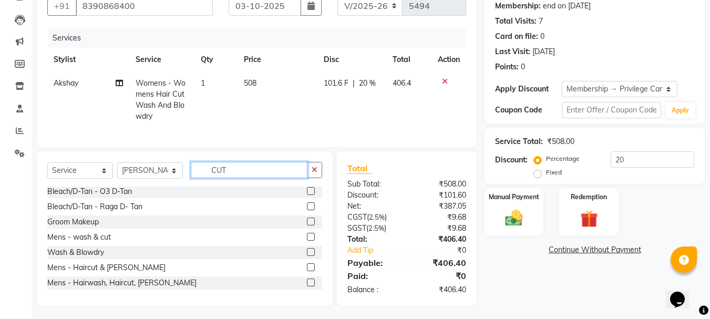
click at [221, 178] on input "CUT" at bounding box center [249, 170] width 117 height 16
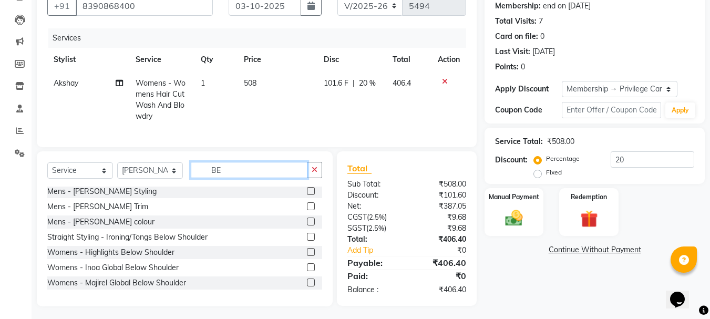
scroll to position [0, 0]
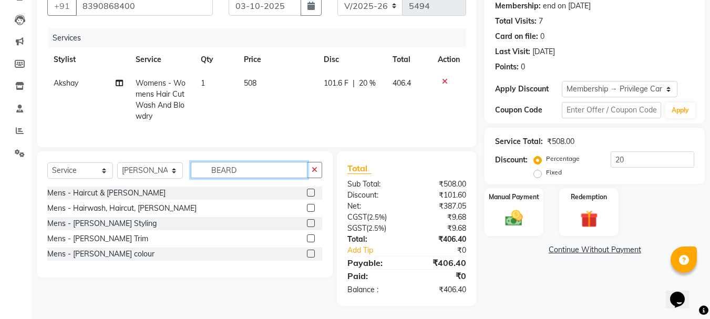
type input "BEARD"
click at [309, 242] on label at bounding box center [311, 238] width 8 height 8
click at [309, 242] on input "checkbox" at bounding box center [310, 239] width 7 height 7
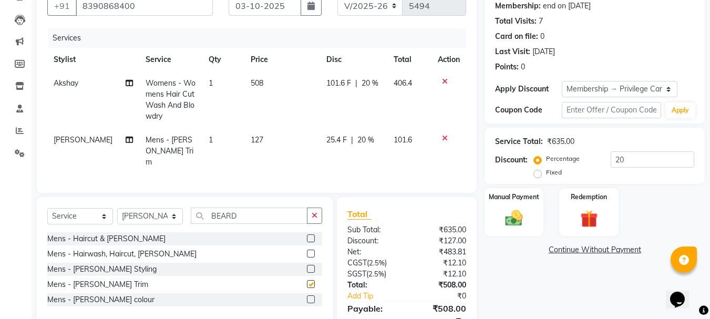
checkbox input "false"
click at [252, 81] on span "508" at bounding box center [257, 82] width 13 height 9
click at [244, 81] on td "1" at bounding box center [223, 100] width 42 height 57
select select "23452"
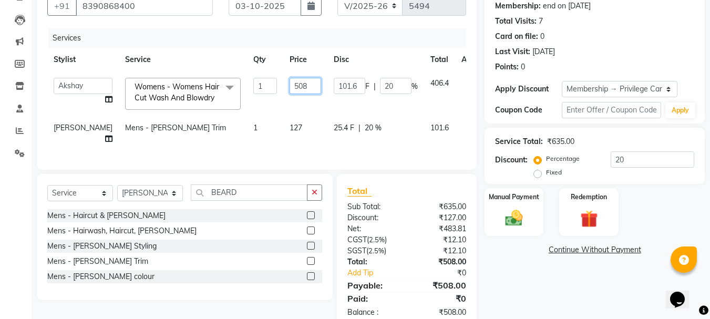
click at [290, 89] on input "508" at bounding box center [306, 86] width 32 height 16
type input "750"
click at [268, 119] on tbody "Admin Akshay [PERSON_NAME] [PERSON_NAME] Pallavi [PERSON_NAME] [PERSON_NAME][DA…" at bounding box center [268, 111] width 443 height 79
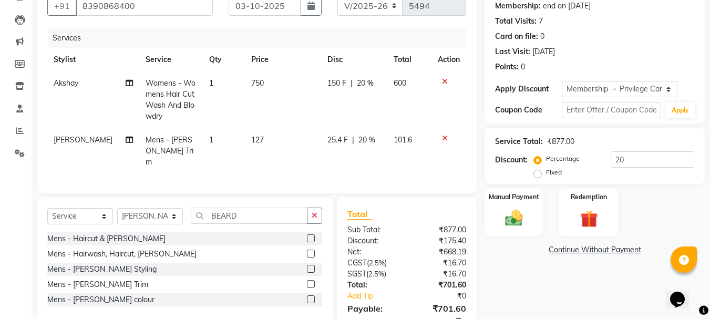
click at [268, 119] on td "750" at bounding box center [283, 100] width 76 height 57
select select "23452"
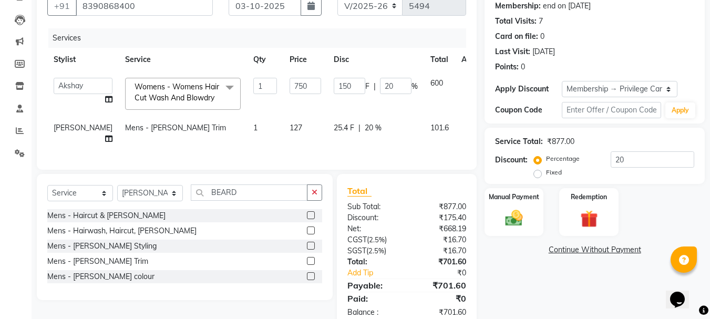
click at [290, 130] on span "127" at bounding box center [296, 127] width 13 height 9
select select "17833"
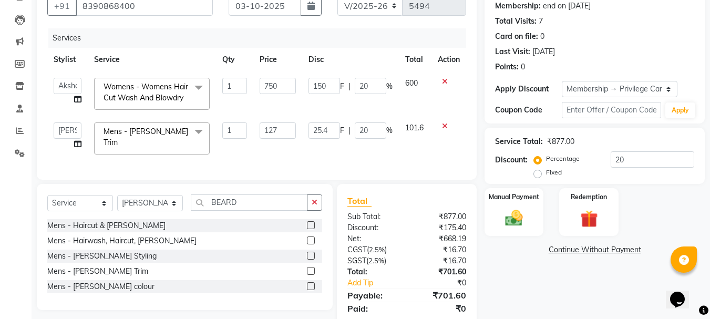
click at [264, 130] on input "127" at bounding box center [278, 131] width 36 height 16
type input "200"
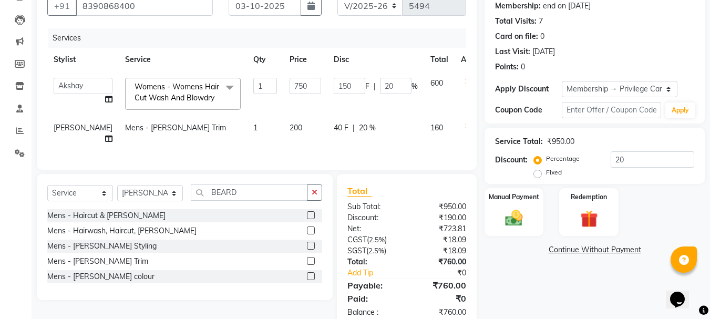
click at [302, 110] on tr "Admin Akshay [PERSON_NAME] [PERSON_NAME] Pallavi [PERSON_NAME] [PERSON_NAME][DA…" at bounding box center [268, 94] width 442 height 45
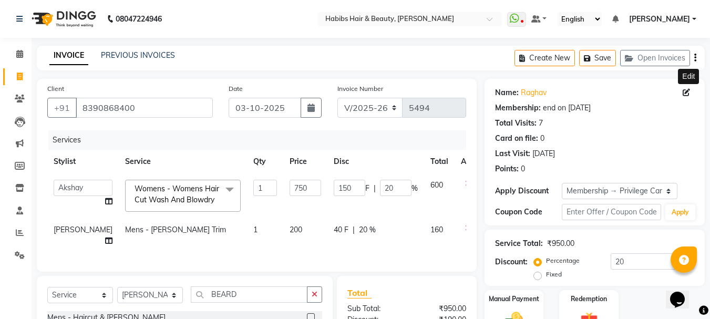
click at [685, 93] on icon at bounding box center [686, 92] width 7 height 7
select select "[DEMOGRAPHIC_DATA]"
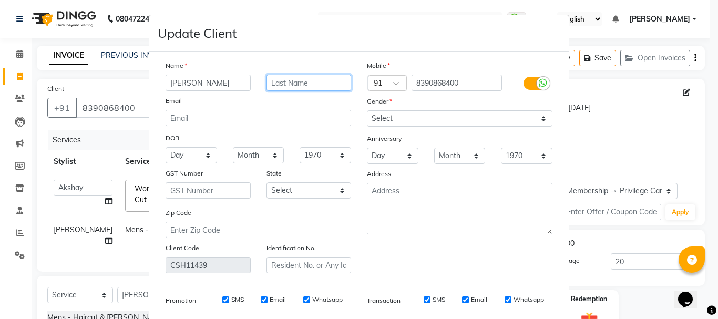
click at [326, 77] on input "text" at bounding box center [309, 83] width 85 height 16
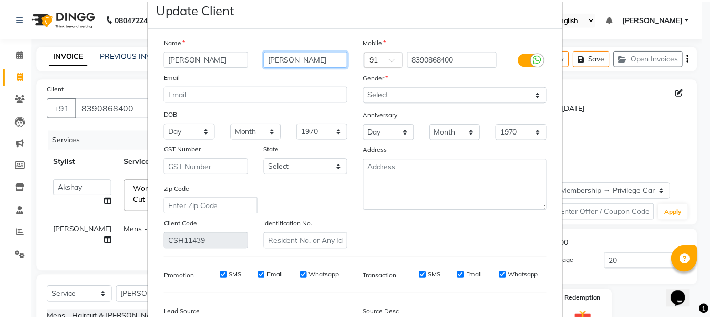
scroll to position [147, 0]
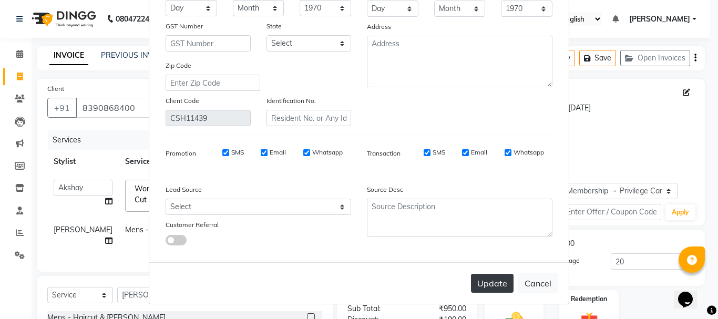
type input "[PERSON_NAME]"
click at [504, 287] on button "Update" at bounding box center [492, 283] width 43 height 19
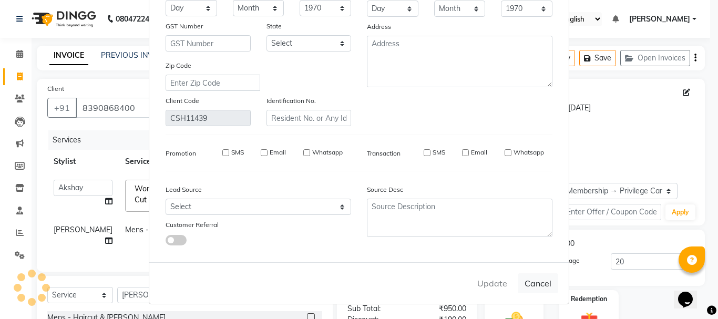
type input "83******00"
select select
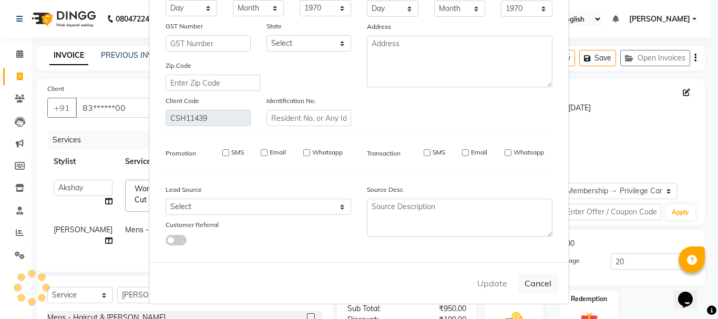
select select
checkbox input "false"
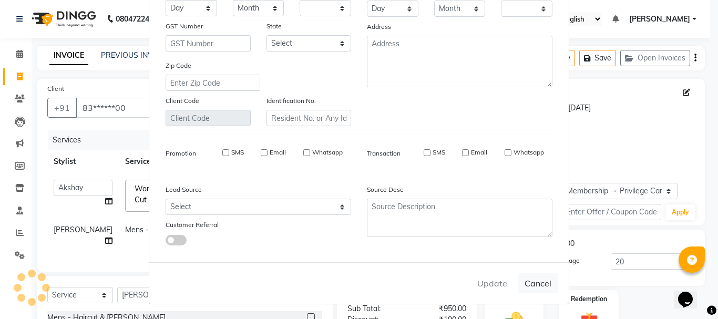
checkbox input "false"
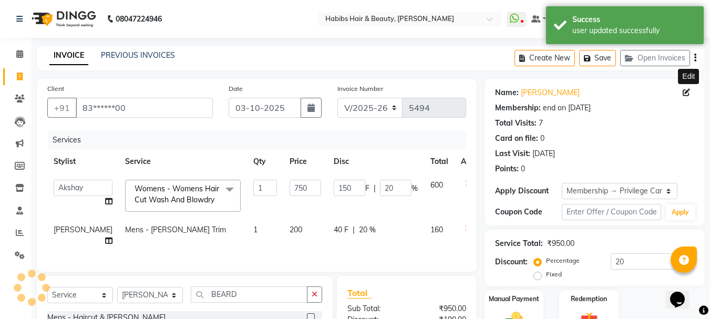
type input "0"
select select "2: Object"
type input "20"
click at [594, 60] on icon "button" at bounding box center [589, 58] width 11 height 7
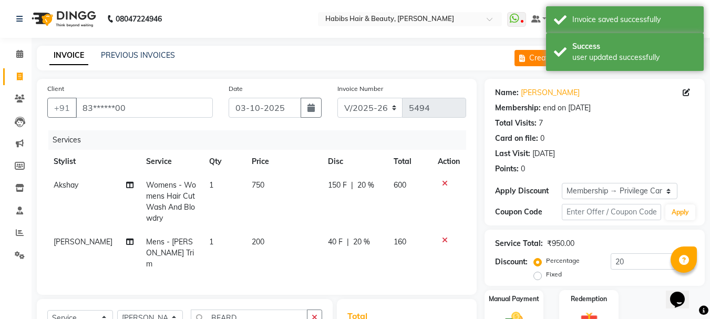
click at [530, 58] on button "Create New" at bounding box center [545, 58] width 60 height 16
select select "service"
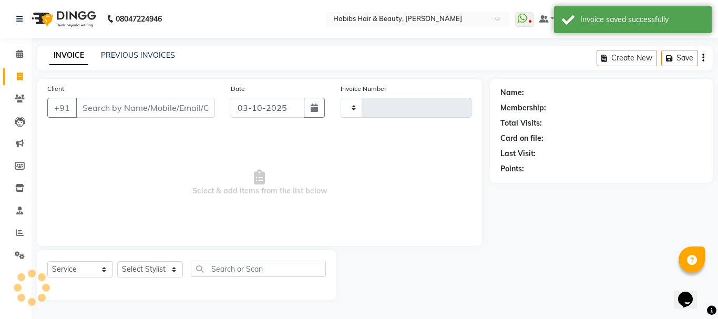
type input "5494"
select select "3712"
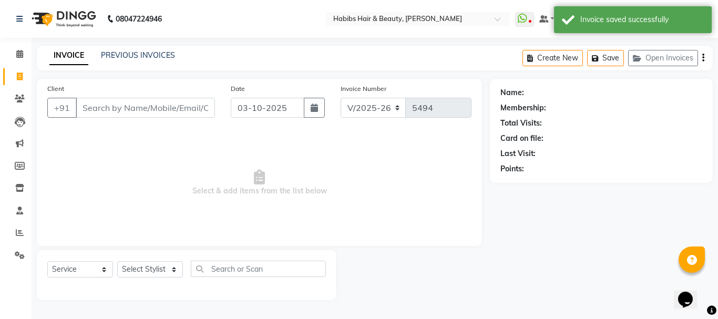
click at [148, 115] on input "Client" at bounding box center [145, 108] width 139 height 20
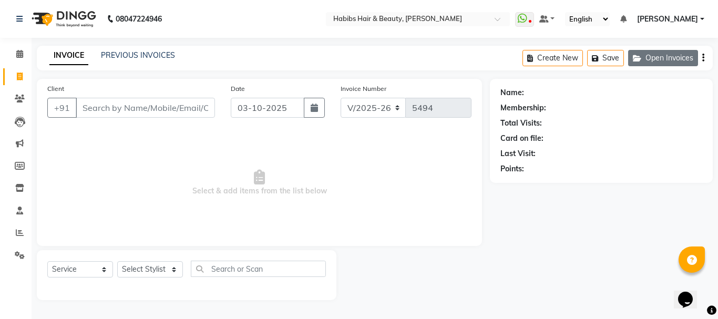
click at [657, 56] on button "Open Invoices" at bounding box center [663, 58] width 70 height 16
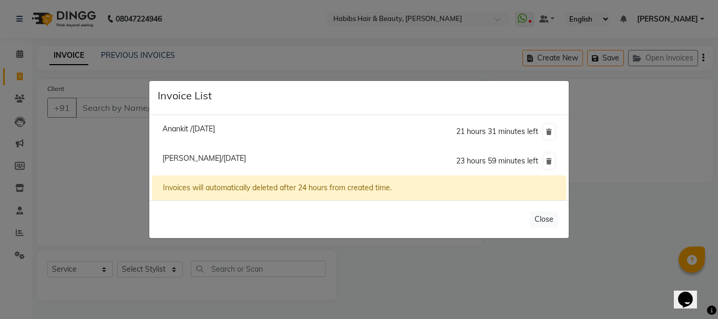
click at [246, 159] on span "[PERSON_NAME]/[DATE]" at bounding box center [204, 158] width 84 height 9
type input "83******00"
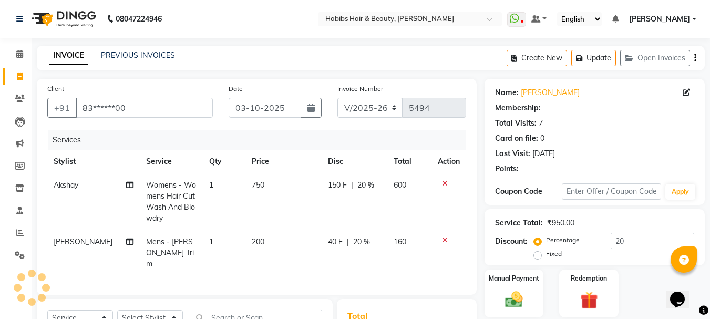
type input "0"
select select "1: Object"
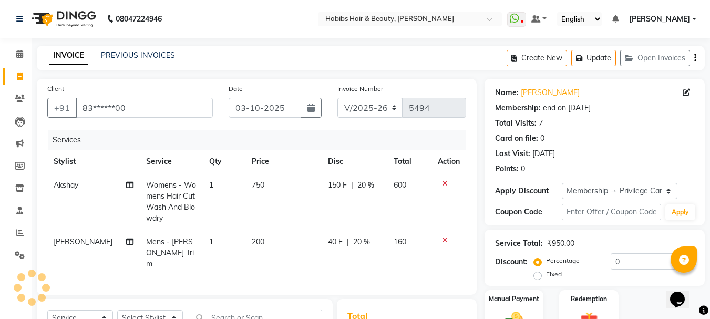
type input "20"
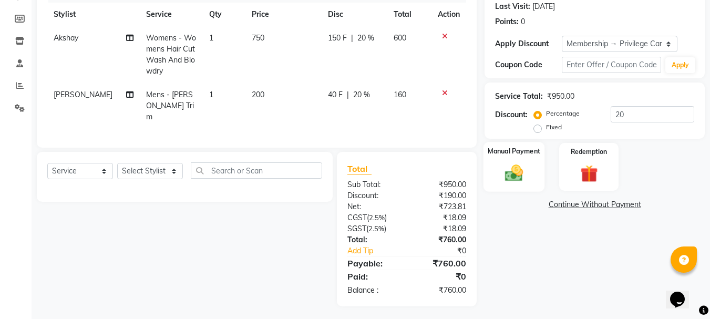
click at [528, 166] on img at bounding box center [513, 172] width 29 height 21
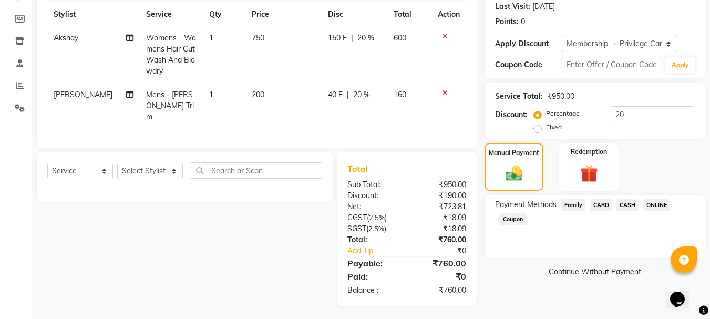
click at [629, 205] on span "CASH" at bounding box center [628, 205] width 23 height 12
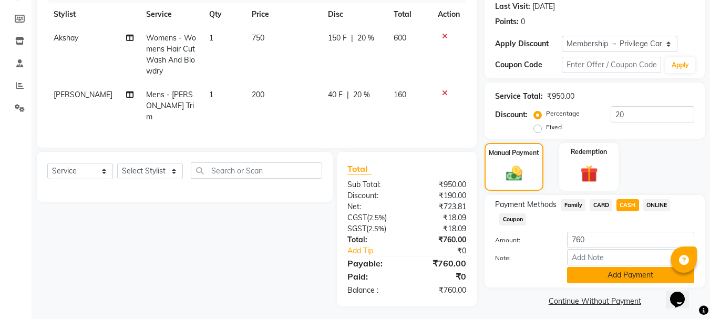
click at [618, 272] on button "Add Payment" at bounding box center [630, 275] width 127 height 16
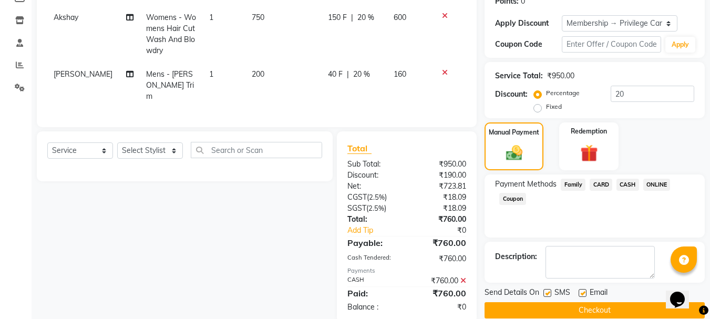
scroll to position [185, 0]
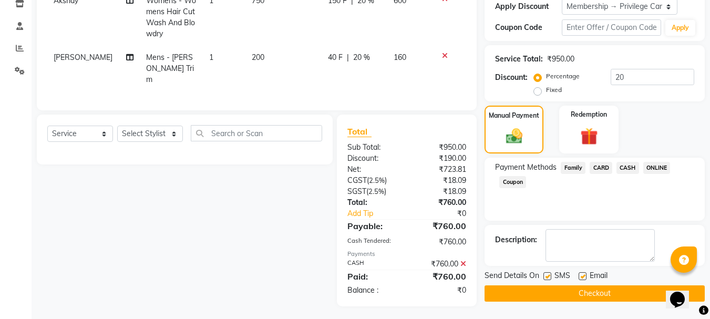
click at [601, 294] on button "Checkout" at bounding box center [595, 293] width 220 height 16
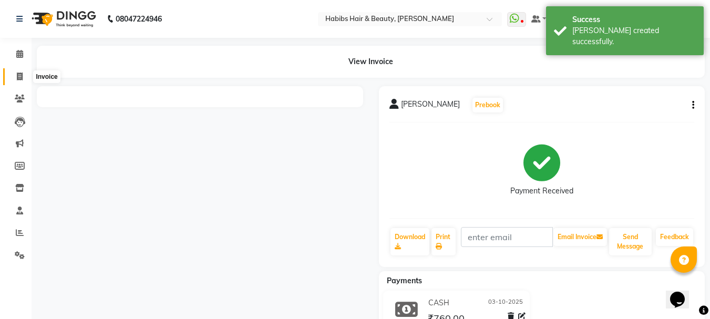
click at [15, 74] on span at bounding box center [20, 77] width 18 height 12
select select "service"
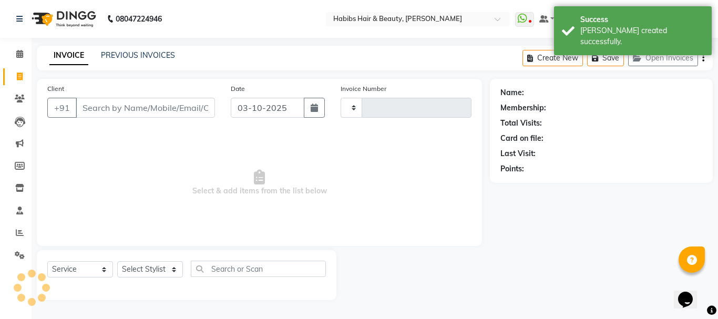
type input "5495"
select select "3712"
click at [96, 110] on input "Client" at bounding box center [145, 108] width 139 height 20
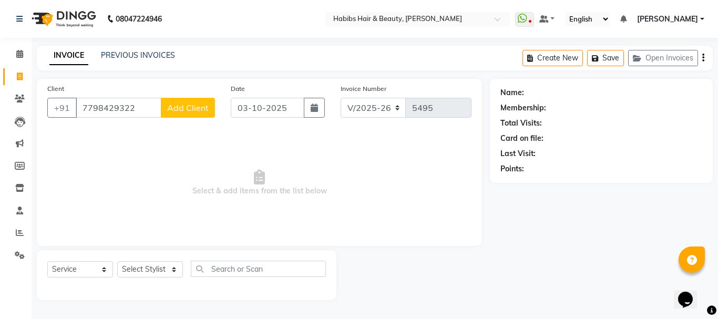
click at [142, 107] on input "7798429322" at bounding box center [119, 108] width 86 height 20
type input "7"
click at [144, 107] on input "Client" at bounding box center [145, 108] width 139 height 20
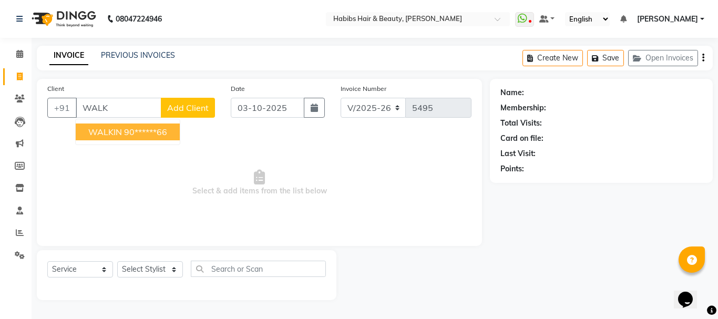
click at [133, 125] on button "WALKIN 90******66" at bounding box center [128, 132] width 104 height 17
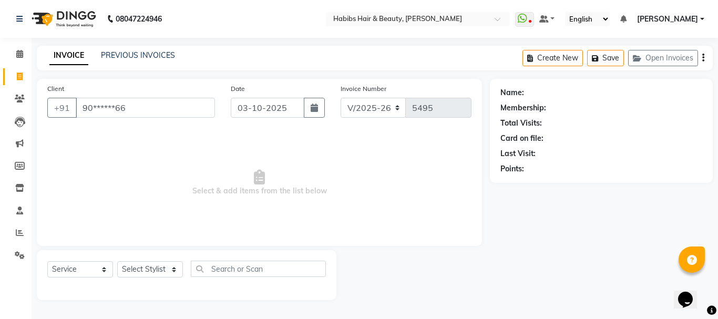
type input "90******66"
click at [145, 258] on div "Select Service Product Membership Package Voucher Prepaid Gift Card Select Styl…" at bounding box center [187, 275] width 300 height 50
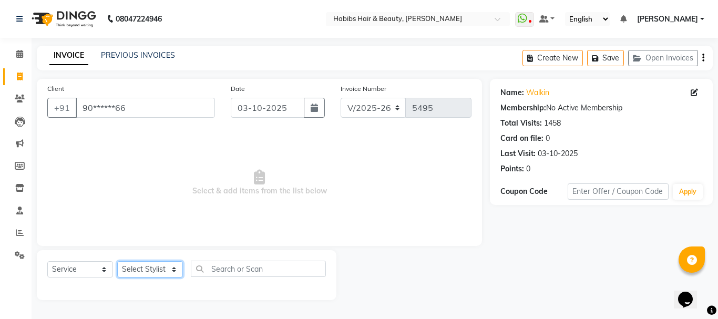
click at [149, 267] on select "Select Stylist Admin Akshay [PERSON_NAME] [PERSON_NAME] Pallavi [PERSON_NAME] […" at bounding box center [150, 269] width 66 height 16
select select "17830"
click at [117, 261] on select "Select Stylist Admin Akshay [PERSON_NAME] [PERSON_NAME] Pallavi [PERSON_NAME] […" at bounding box center [150, 269] width 66 height 16
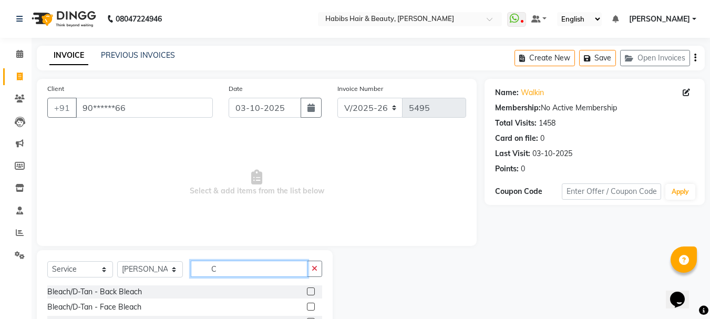
click at [235, 269] on input "C" at bounding box center [249, 269] width 117 height 16
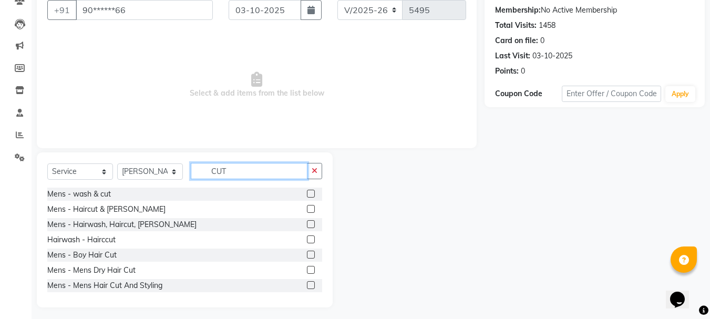
scroll to position [102, 0]
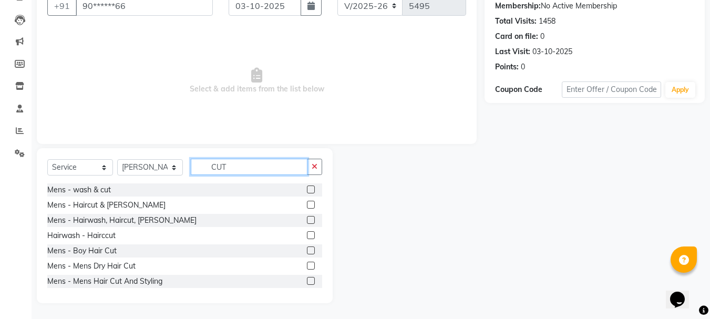
type input "CUT"
click at [307, 217] on label at bounding box center [311, 220] width 8 height 8
click at [307, 217] on input "checkbox" at bounding box center [310, 220] width 7 height 7
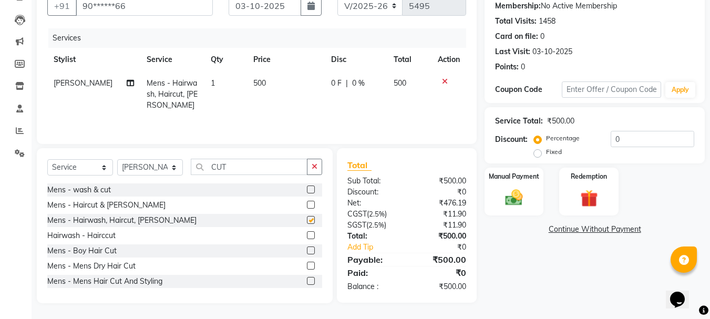
checkbox input "false"
click at [257, 89] on td "500" at bounding box center [286, 95] width 78 height 46
select select "17830"
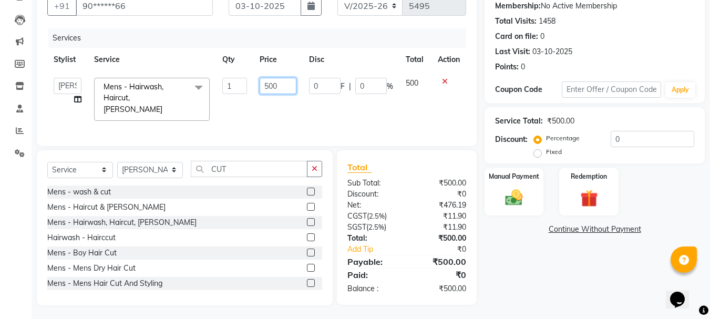
click at [266, 88] on input "500" at bounding box center [278, 86] width 36 height 16
type input "550"
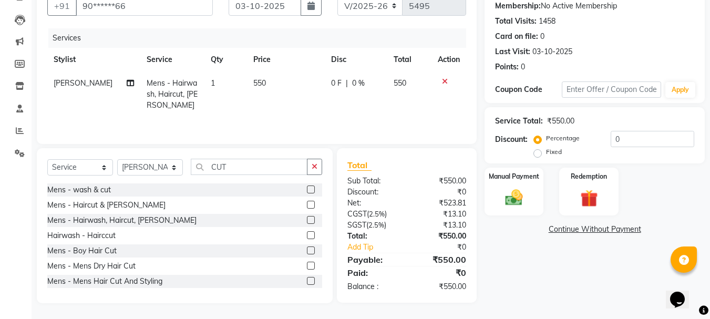
click at [287, 69] on th "Price" at bounding box center [286, 60] width 78 height 24
click at [501, 199] on img at bounding box center [513, 197] width 29 height 21
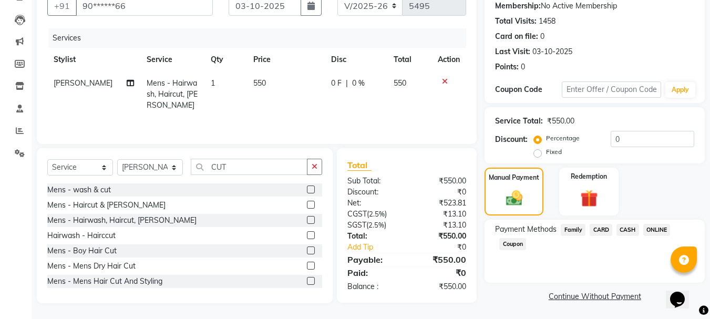
click at [630, 232] on span "CASH" at bounding box center [628, 230] width 23 height 12
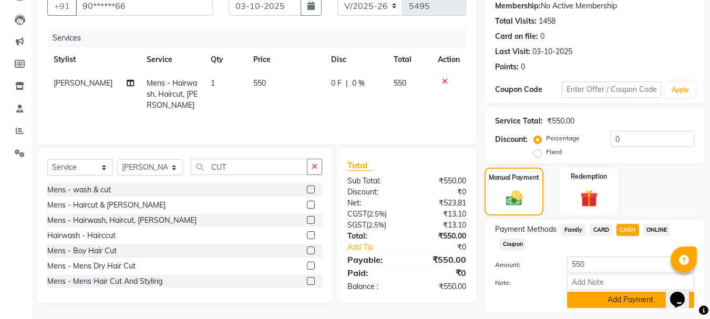
click at [605, 302] on button "Add Payment" at bounding box center [630, 300] width 127 height 16
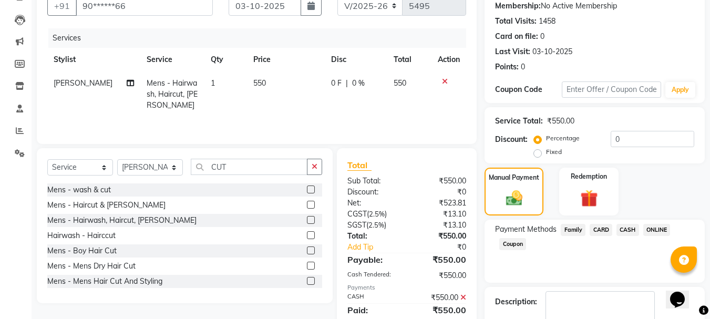
click at [464, 297] on icon at bounding box center [464, 297] width 6 height 7
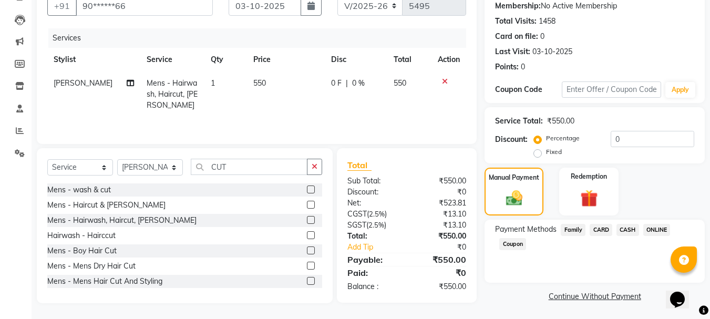
click at [655, 228] on span "ONLINE" at bounding box center [657, 230] width 27 height 12
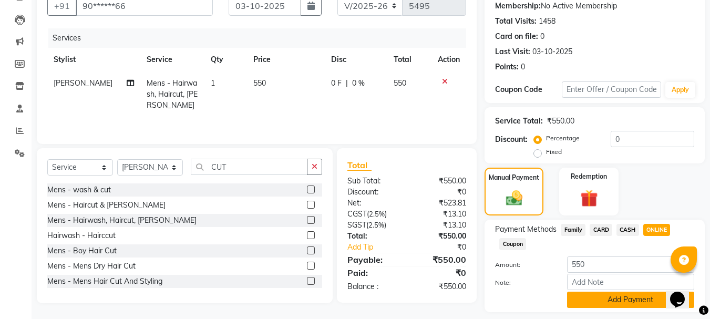
click at [617, 300] on button "Add Payment" at bounding box center [630, 300] width 127 height 16
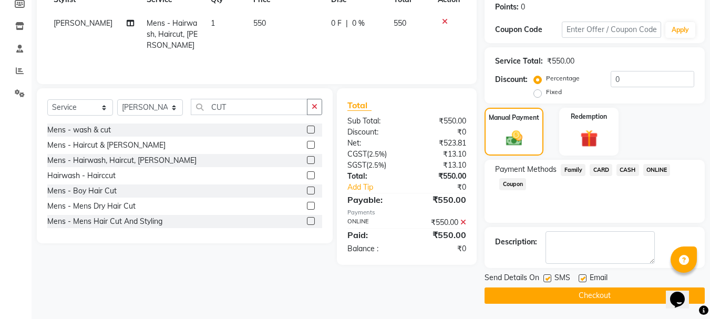
scroll to position [162, 0]
click at [613, 295] on button "Checkout" at bounding box center [595, 295] width 220 height 16
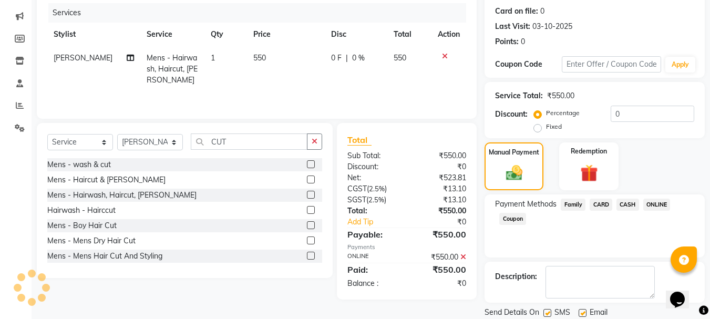
scroll to position [0, 0]
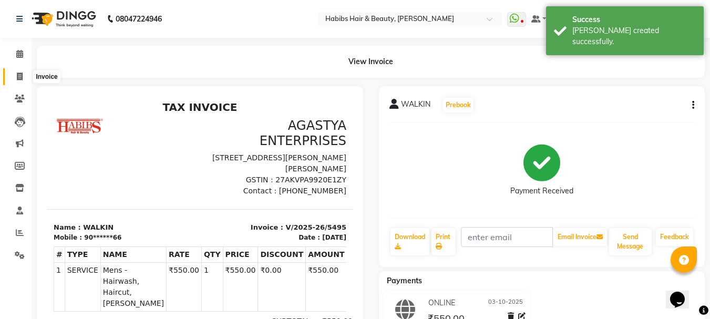
click at [22, 75] on icon at bounding box center [20, 77] width 6 height 8
select select "service"
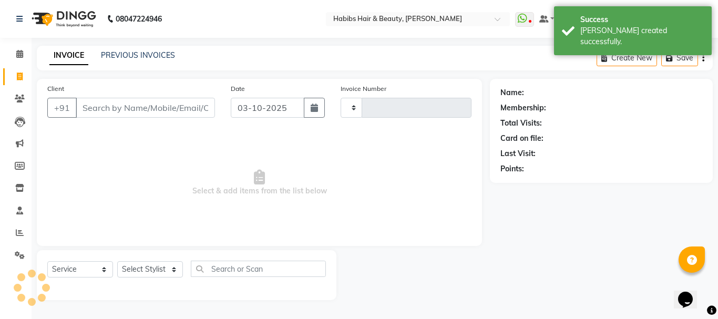
type input "5496"
select select "3712"
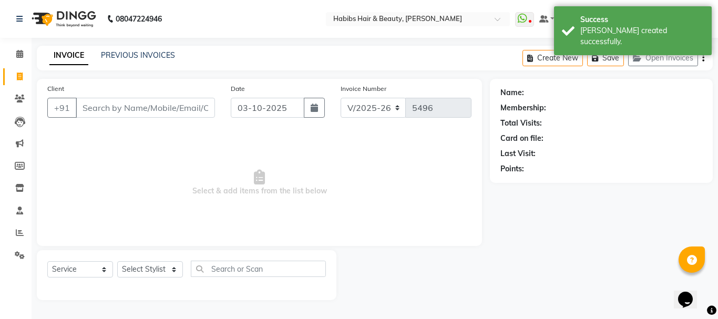
click at [137, 107] on input "Client" at bounding box center [145, 108] width 139 height 20
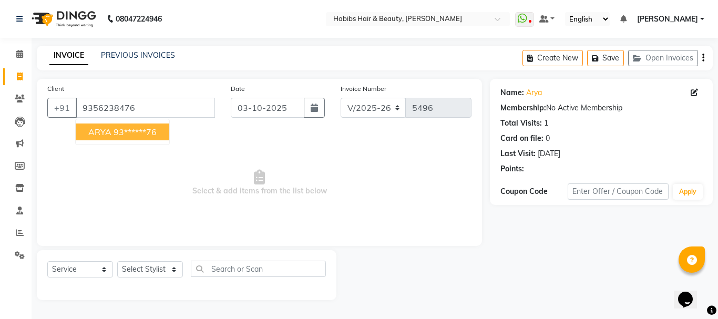
click at [138, 127] on ngb-highlight "93******76" at bounding box center [135, 132] width 43 height 11
type input "93******76"
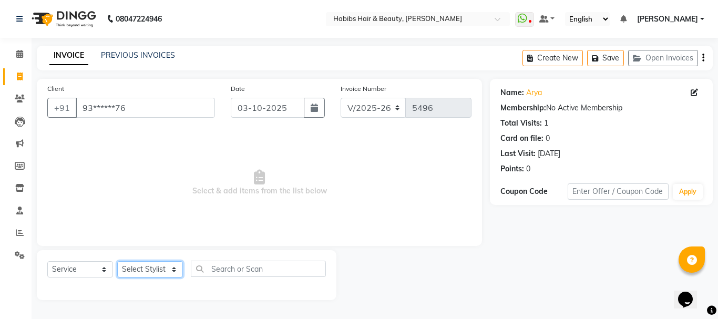
click at [144, 266] on select "Select Stylist Admin Akshay [PERSON_NAME] [PERSON_NAME] Pallavi [PERSON_NAME] […" at bounding box center [150, 269] width 66 height 16
select select "17833"
click at [117, 261] on select "Select Stylist Admin Akshay [PERSON_NAME] [PERSON_NAME] Pallavi [PERSON_NAME] […" at bounding box center [150, 269] width 66 height 16
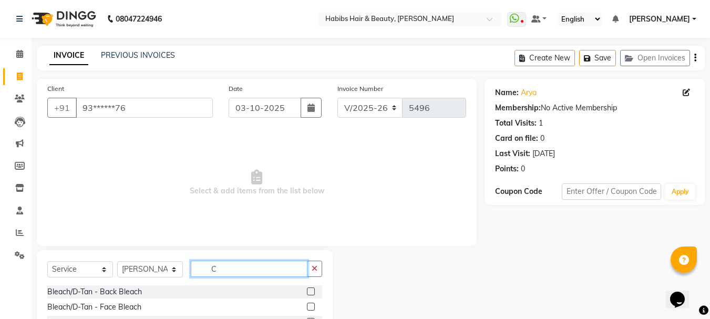
click at [216, 266] on input "C" at bounding box center [249, 269] width 117 height 16
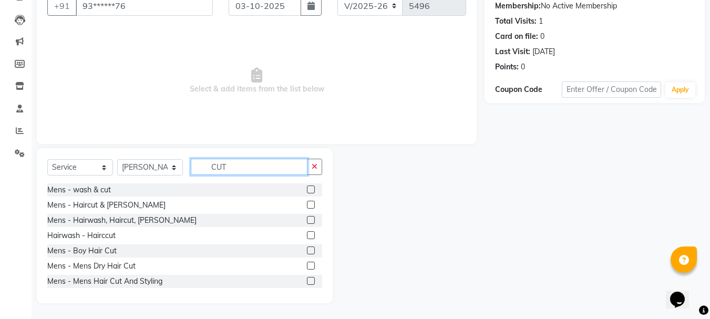
type input "CUT"
click at [307, 263] on label at bounding box center [311, 266] width 8 height 8
click at [307, 263] on input "checkbox" at bounding box center [310, 266] width 7 height 7
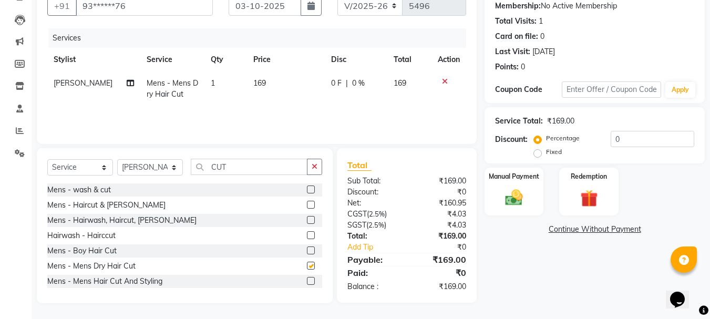
checkbox input "false"
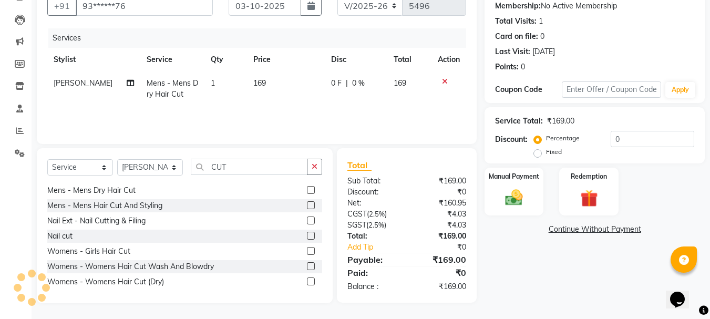
scroll to position [93, 0]
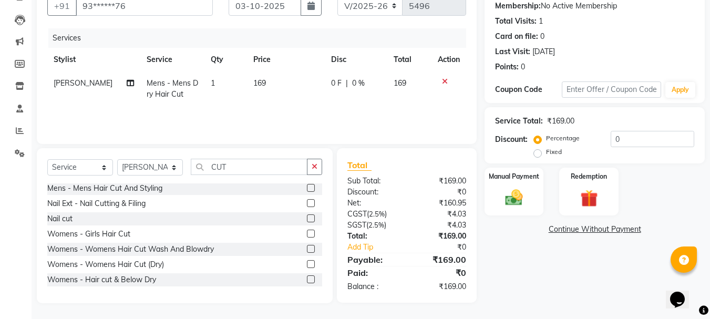
click at [307, 248] on label at bounding box center [311, 249] width 8 height 8
click at [307, 248] on input "checkbox" at bounding box center [310, 249] width 7 height 7
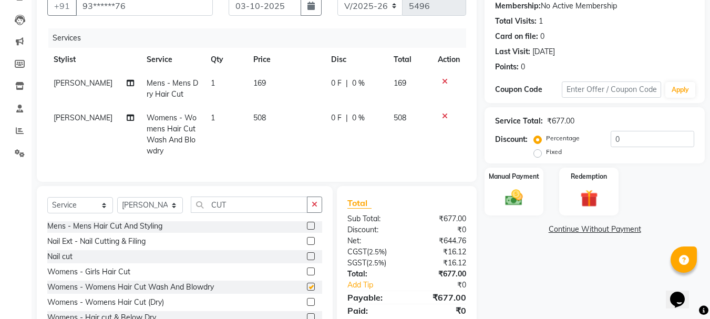
checkbox input "false"
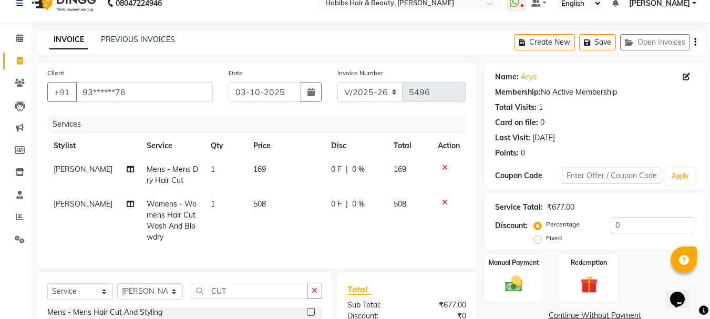
scroll to position [0, 0]
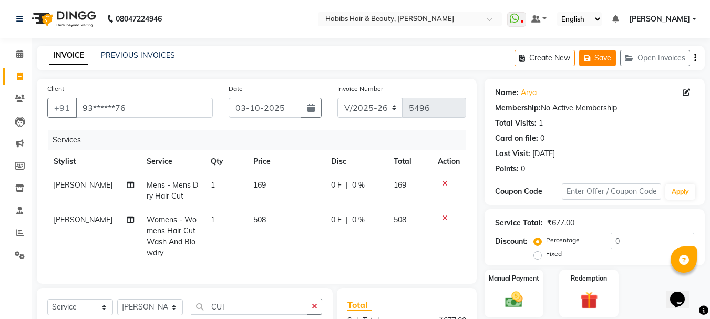
click at [602, 60] on button "Save" at bounding box center [597, 58] width 37 height 16
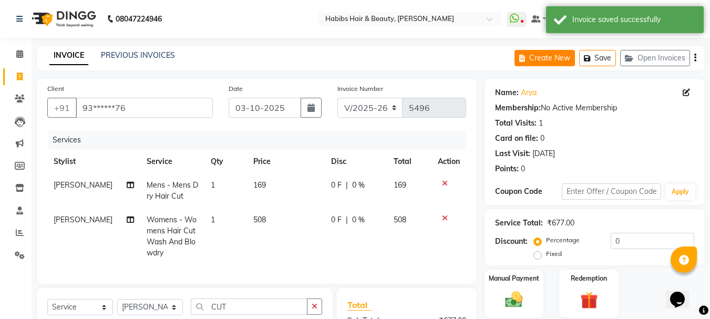
click at [558, 54] on button "Create New" at bounding box center [545, 58] width 60 height 16
select select "service"
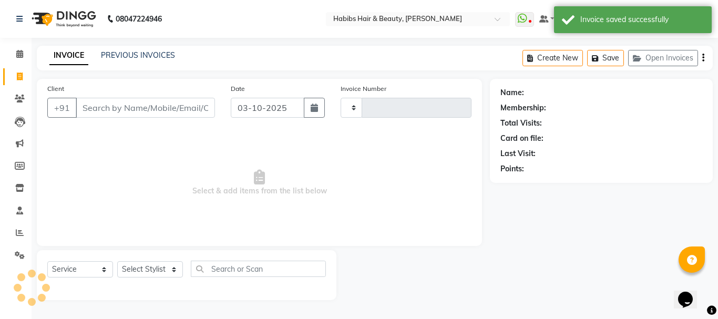
type input "5496"
select select "3712"
click at [178, 110] on input "Client" at bounding box center [145, 108] width 139 height 20
click at [150, 109] on input "Client" at bounding box center [145, 108] width 139 height 20
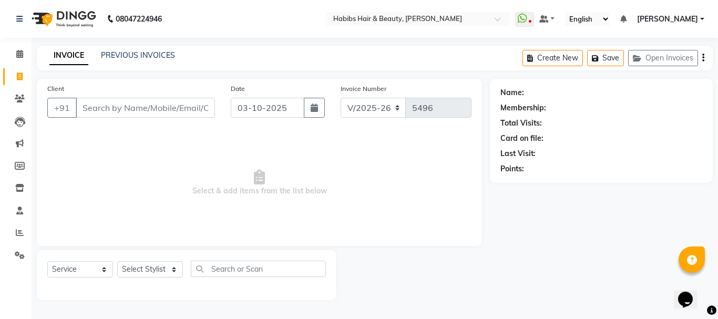
click at [142, 107] on input "Client" at bounding box center [145, 108] width 139 height 20
click at [140, 107] on input "Client" at bounding box center [145, 108] width 139 height 20
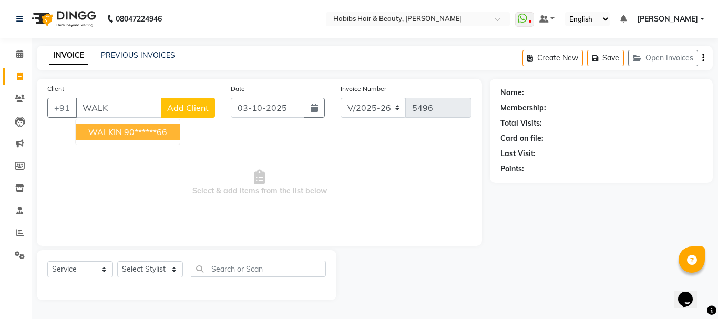
click at [136, 132] on ngb-highlight "90******66" at bounding box center [145, 132] width 43 height 11
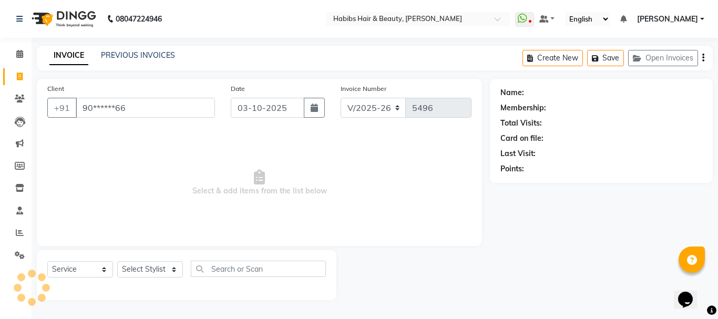
type input "90******66"
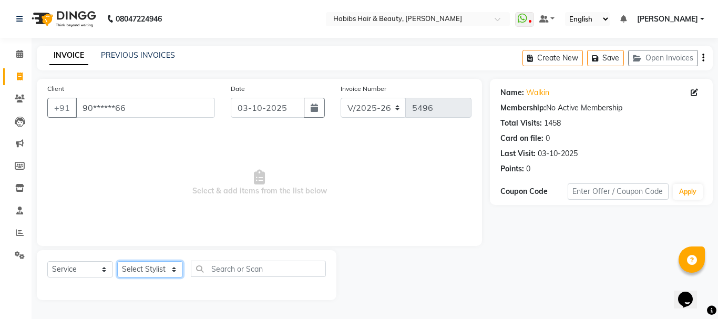
click at [153, 271] on select "Select Stylist Admin Akshay [PERSON_NAME] [PERSON_NAME] Pallavi [PERSON_NAME] […" at bounding box center [150, 269] width 66 height 16
select select "53779"
click at [117, 261] on select "Select Stylist Admin Akshay [PERSON_NAME] [PERSON_NAME] Pallavi [PERSON_NAME] […" at bounding box center [150, 269] width 66 height 16
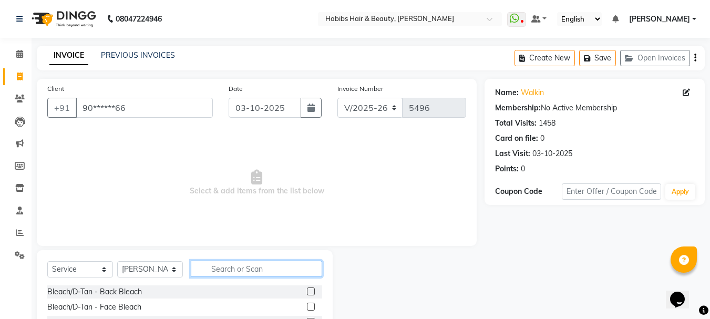
click at [236, 276] on input "text" at bounding box center [256, 269] width 131 height 16
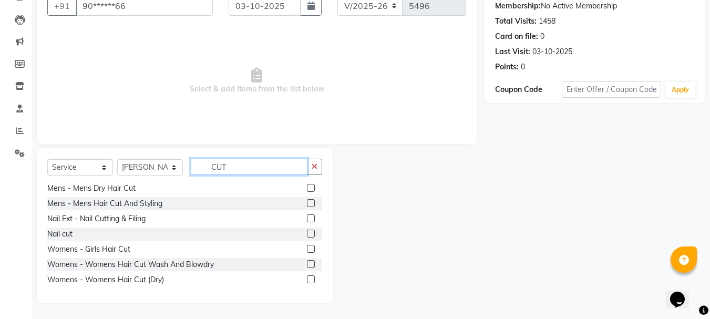
scroll to position [93, 0]
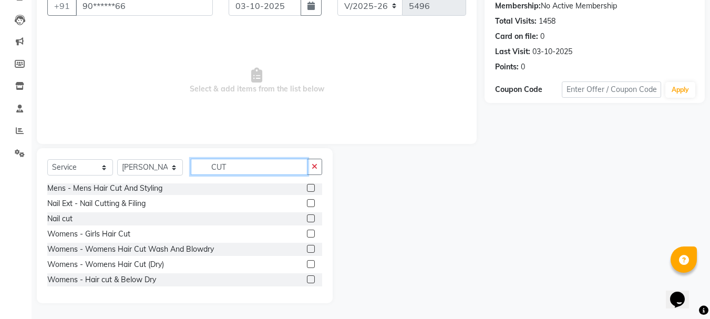
type input "CUT"
click at [307, 266] on label at bounding box center [311, 264] width 8 height 8
click at [307, 266] on input "checkbox" at bounding box center [310, 264] width 7 height 7
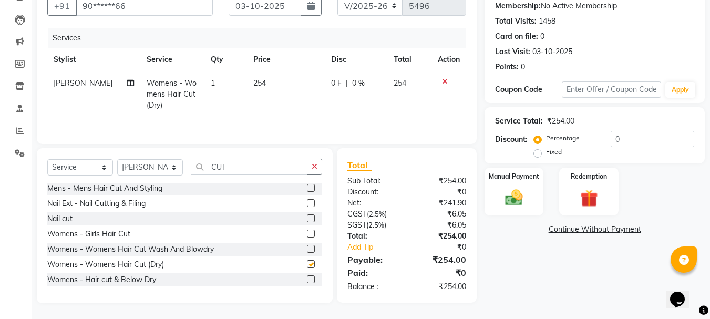
checkbox input "false"
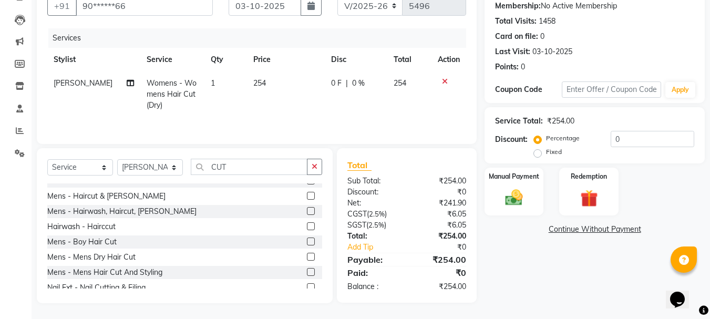
scroll to position [0, 0]
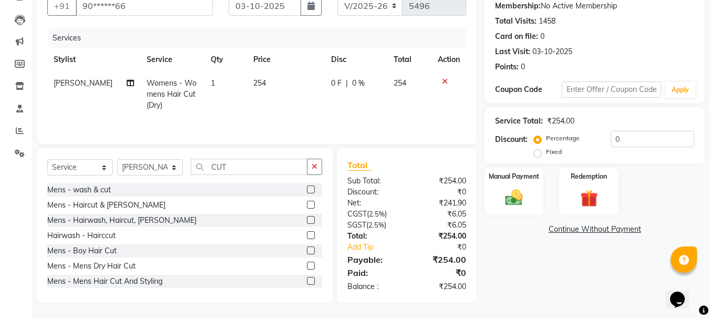
click at [307, 263] on label at bounding box center [311, 266] width 8 height 8
click at [307, 263] on input "checkbox" at bounding box center [310, 266] width 7 height 7
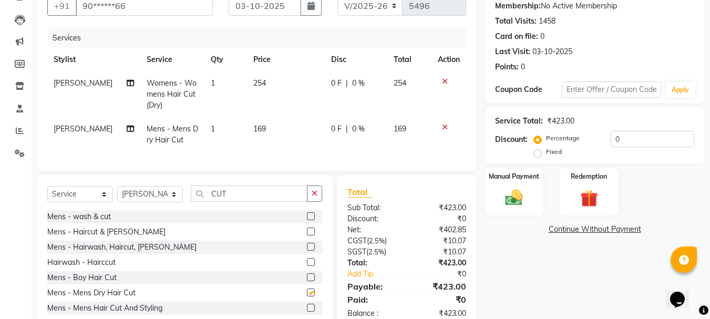
checkbox input "false"
click at [258, 85] on span "254" at bounding box center [259, 82] width 13 height 9
click at [258, 85] on td "254" at bounding box center [286, 95] width 78 height 46
select select "53779"
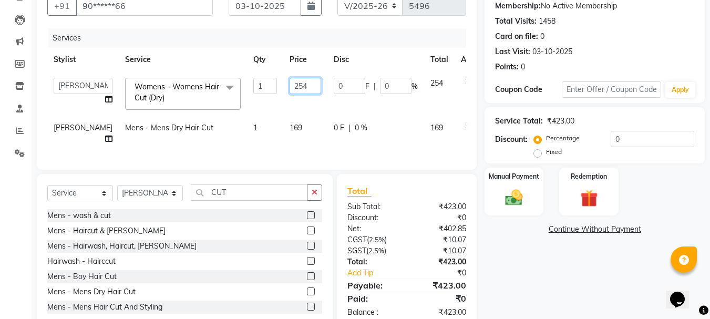
click at [290, 85] on input "254" at bounding box center [306, 86] width 32 height 16
type input "350"
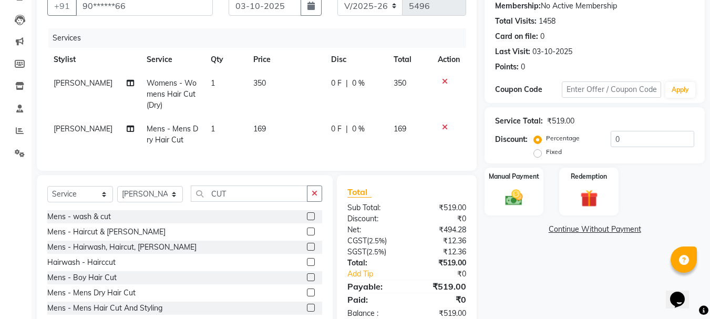
click at [269, 118] on td "169" at bounding box center [286, 134] width 78 height 35
select select "53779"
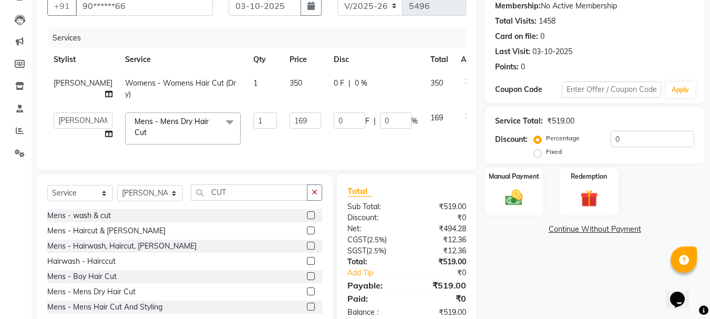
click at [290, 118] on input "169" at bounding box center [306, 121] width 32 height 16
type input "250"
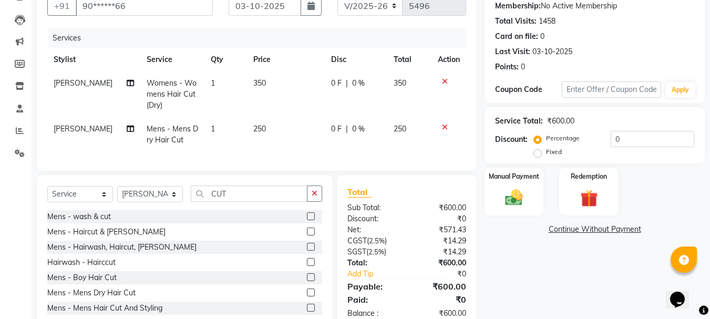
click at [288, 101] on td "350" at bounding box center [286, 95] width 78 height 46
select select "53779"
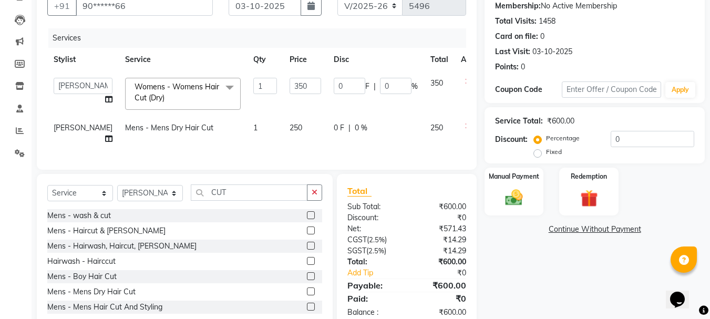
click at [77, 127] on span "[PERSON_NAME]" at bounding box center [83, 127] width 59 height 9
select select "53779"
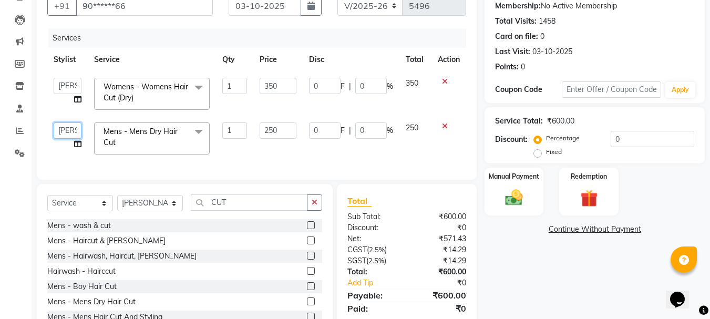
click at [66, 128] on select "[PERSON_NAME] [PERSON_NAME] [PERSON_NAME] Pallavi [PERSON_NAME] [PERSON_NAME][D…" at bounding box center [68, 131] width 28 height 16
select select "24540"
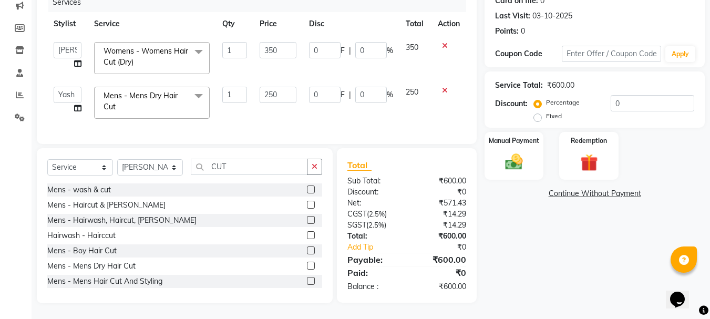
scroll to position [146, 0]
click at [518, 156] on img at bounding box center [513, 161] width 29 height 21
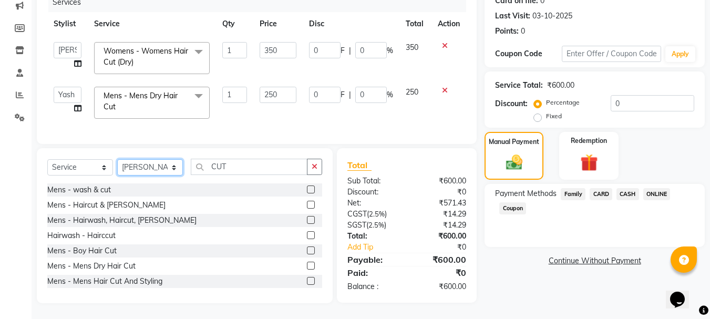
click at [136, 165] on select "Select Stylist Admin Akshay [PERSON_NAME] [PERSON_NAME] Pallavi [PERSON_NAME] […" at bounding box center [150, 167] width 66 height 16
select select "46991"
click at [117, 159] on select "Select Stylist Admin Akshay [PERSON_NAME] [PERSON_NAME] Pallavi [PERSON_NAME] […" at bounding box center [150, 167] width 66 height 16
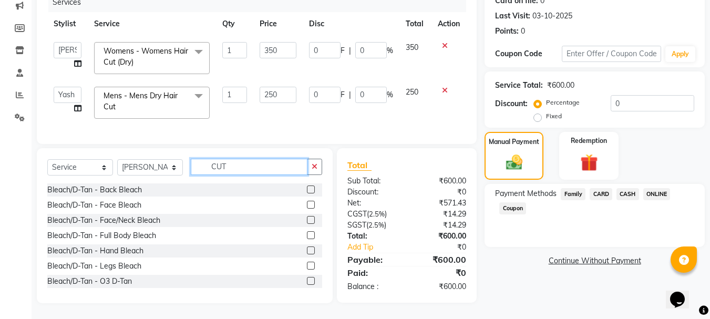
click at [221, 166] on input "CUT" at bounding box center [249, 167] width 117 height 16
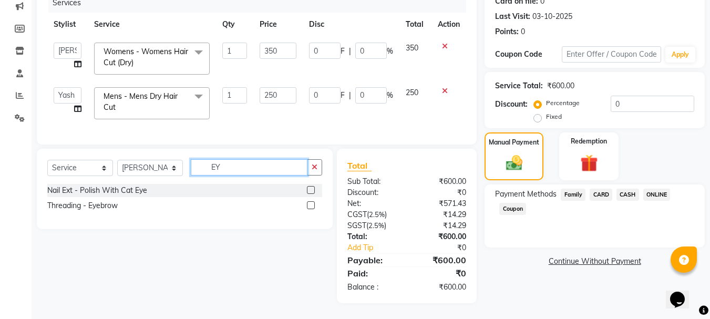
scroll to position [145, 0]
type input "EYE"
click at [313, 202] on label at bounding box center [311, 205] width 8 height 8
click at [313, 202] on input "checkbox" at bounding box center [310, 205] width 7 height 7
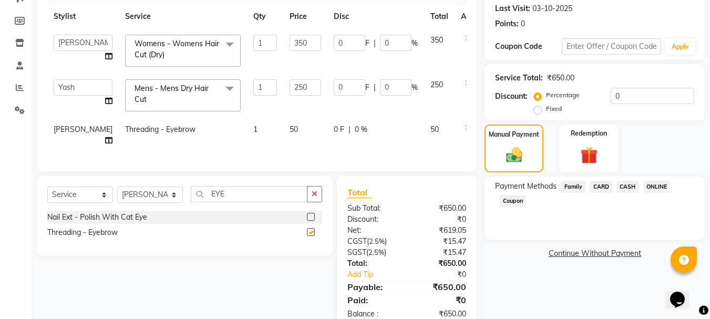
checkbox input "false"
click at [283, 129] on td "50" at bounding box center [305, 135] width 44 height 35
select select "46991"
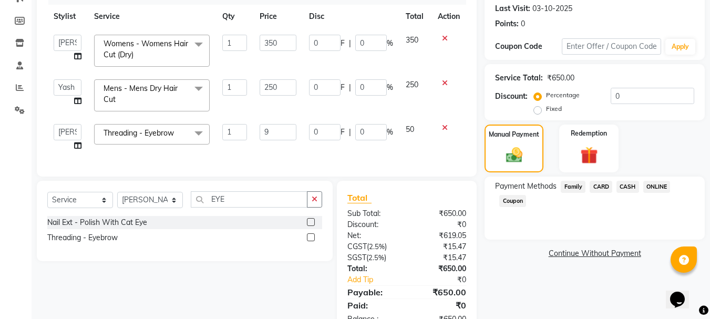
type input "90"
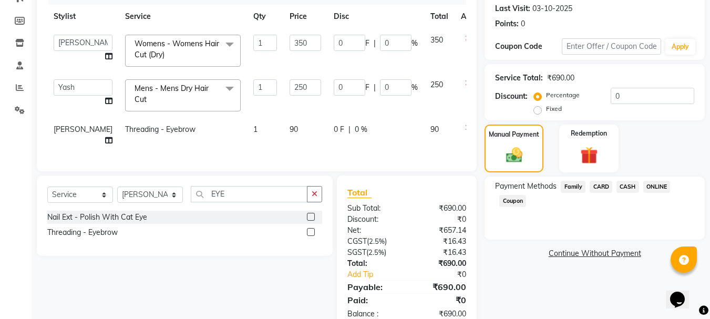
click at [294, 108] on td "250" at bounding box center [305, 95] width 44 height 45
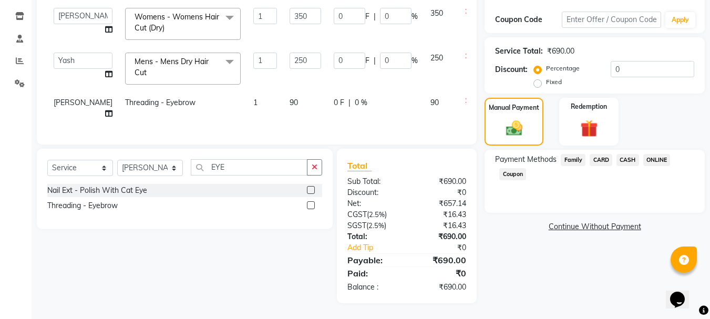
scroll to position [180, 0]
click at [630, 154] on span "CASH" at bounding box center [628, 160] width 23 height 12
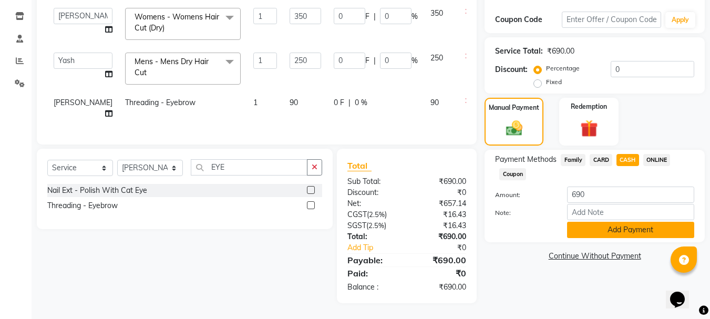
click at [614, 225] on button "Add Payment" at bounding box center [630, 230] width 127 height 16
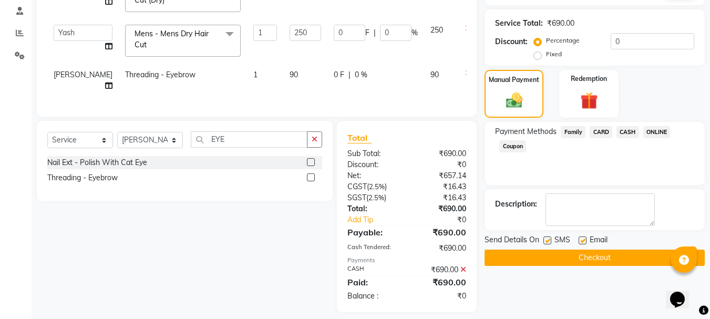
scroll to position [217, 0]
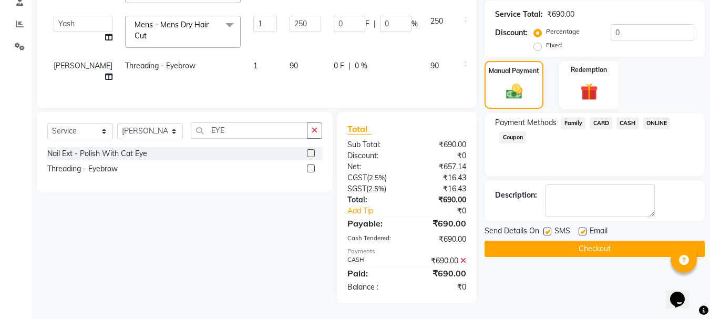
click at [604, 241] on button "Checkout" at bounding box center [595, 249] width 220 height 16
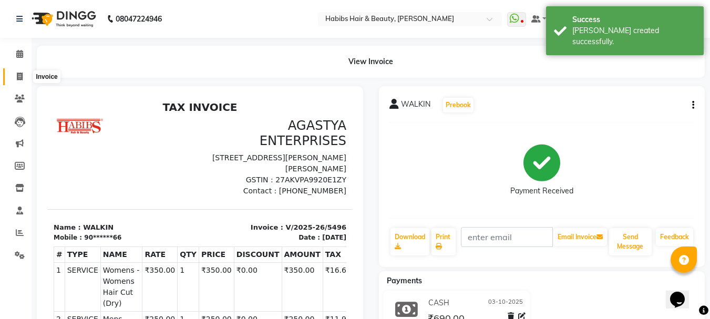
click at [16, 74] on span at bounding box center [20, 77] width 18 height 12
select select "service"
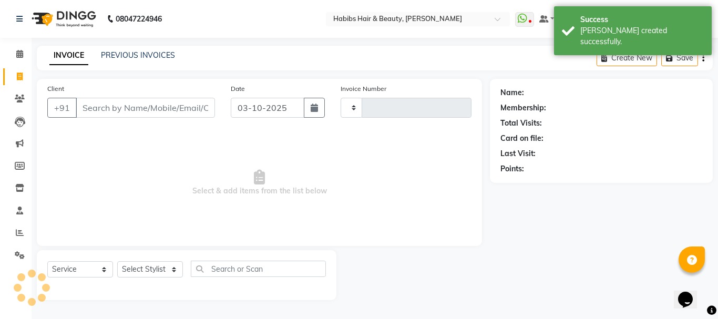
type input "5497"
select select "3712"
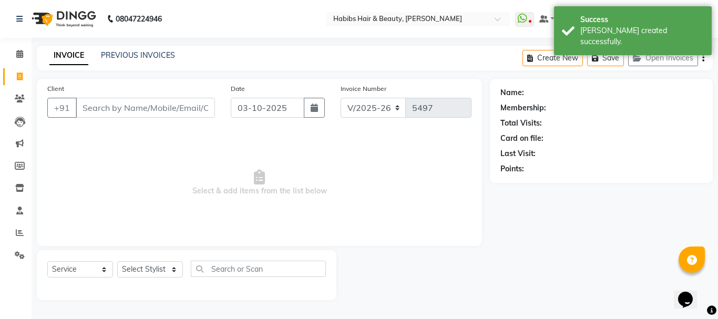
click at [149, 101] on input "Client" at bounding box center [145, 108] width 139 height 20
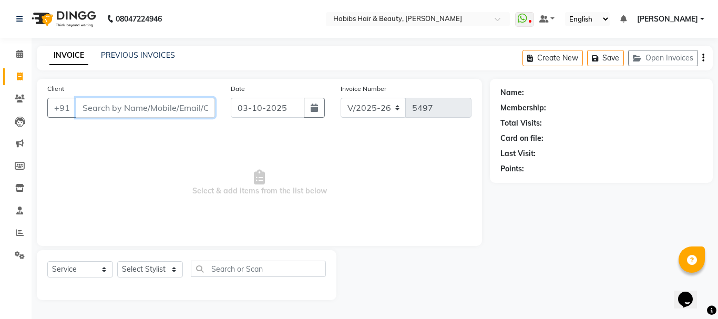
click at [153, 111] on input "Client" at bounding box center [145, 108] width 139 height 20
click at [165, 108] on input "Client" at bounding box center [145, 108] width 139 height 20
drag, startPoint x: 165, startPoint y: 108, endPoint x: 162, endPoint y: 103, distance: 5.9
click at [162, 103] on input "Client" at bounding box center [145, 108] width 139 height 20
